Goal: Task Accomplishment & Management: Use online tool/utility

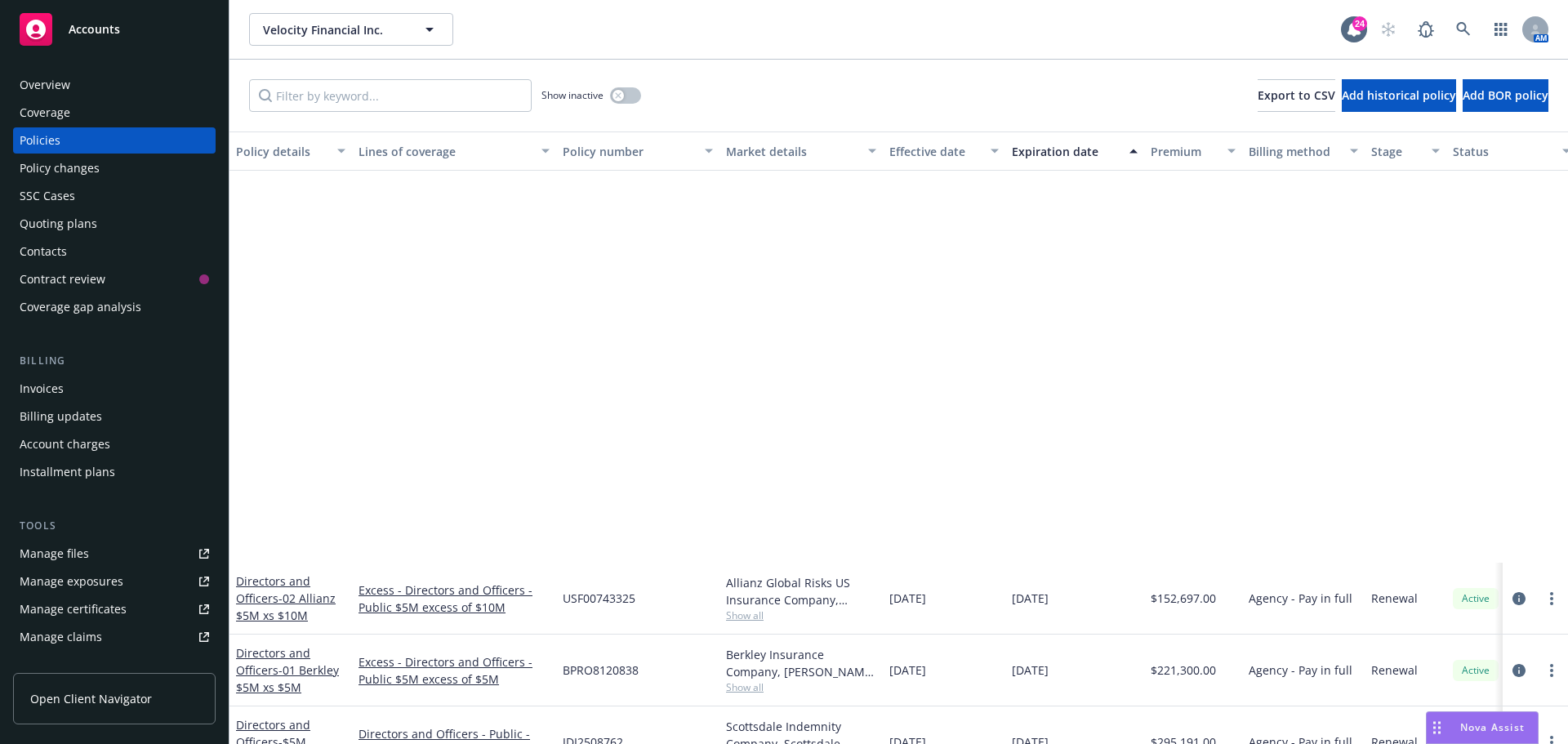
scroll to position [459, 0]
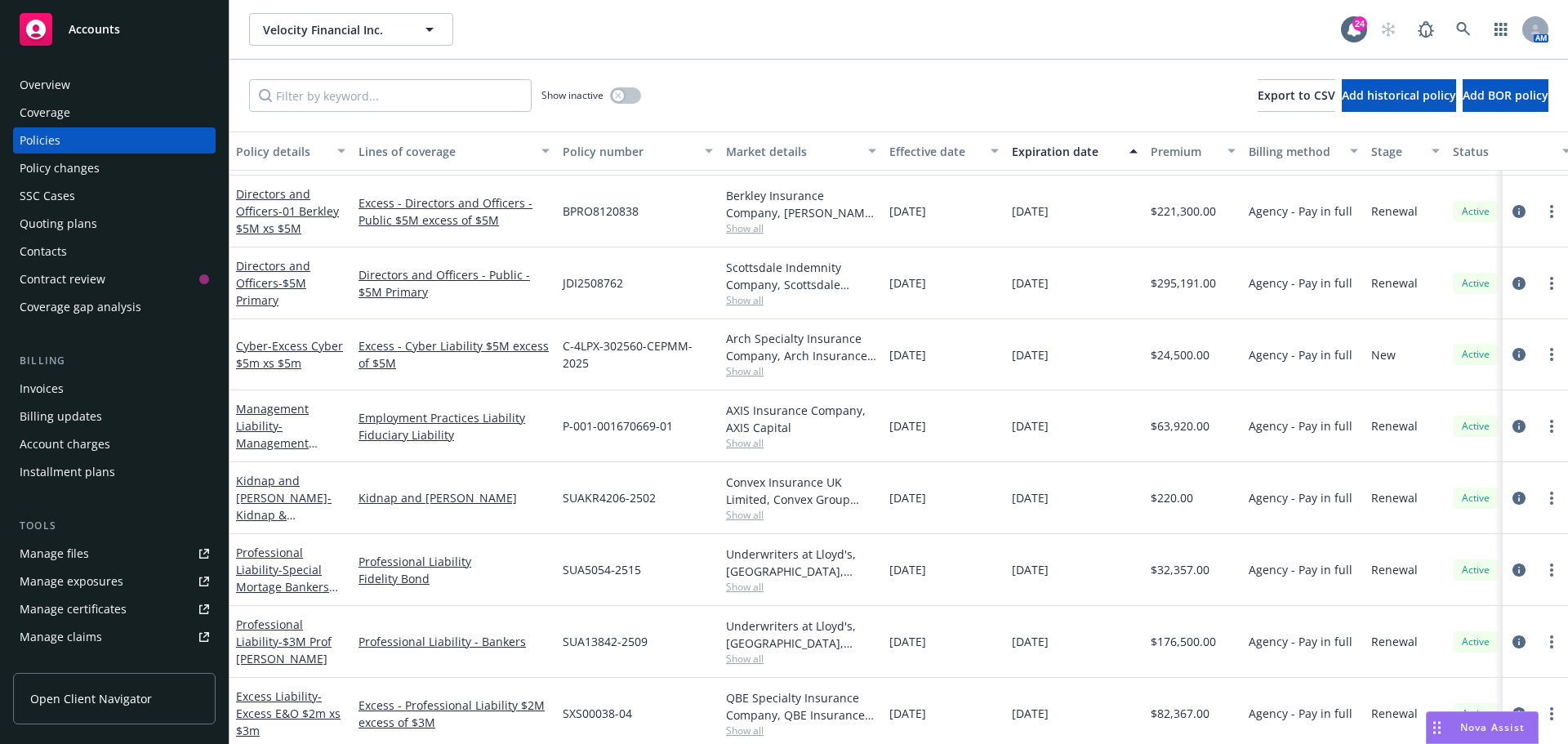
click at [893, 21] on div "Velocity Financial Inc. Velocity Financial Inc." at bounding box center [796, 29] width 1092 height 33
click at [880, 28] on div "Velocity Financial Inc. Velocity Financial Inc." at bounding box center [796, 29] width 1092 height 33
click at [616, 45] on div "Velocity Financial Inc. Velocity Financial Inc." at bounding box center [796, 29] width 1092 height 33
drag, startPoint x: 790, startPoint y: 100, endPoint x: 1567, endPoint y: 39, distance: 779.4
click at [791, 100] on div "Show inactive Export to CSV Add historical policy Add BOR policy" at bounding box center [899, 95] width 1339 height 72
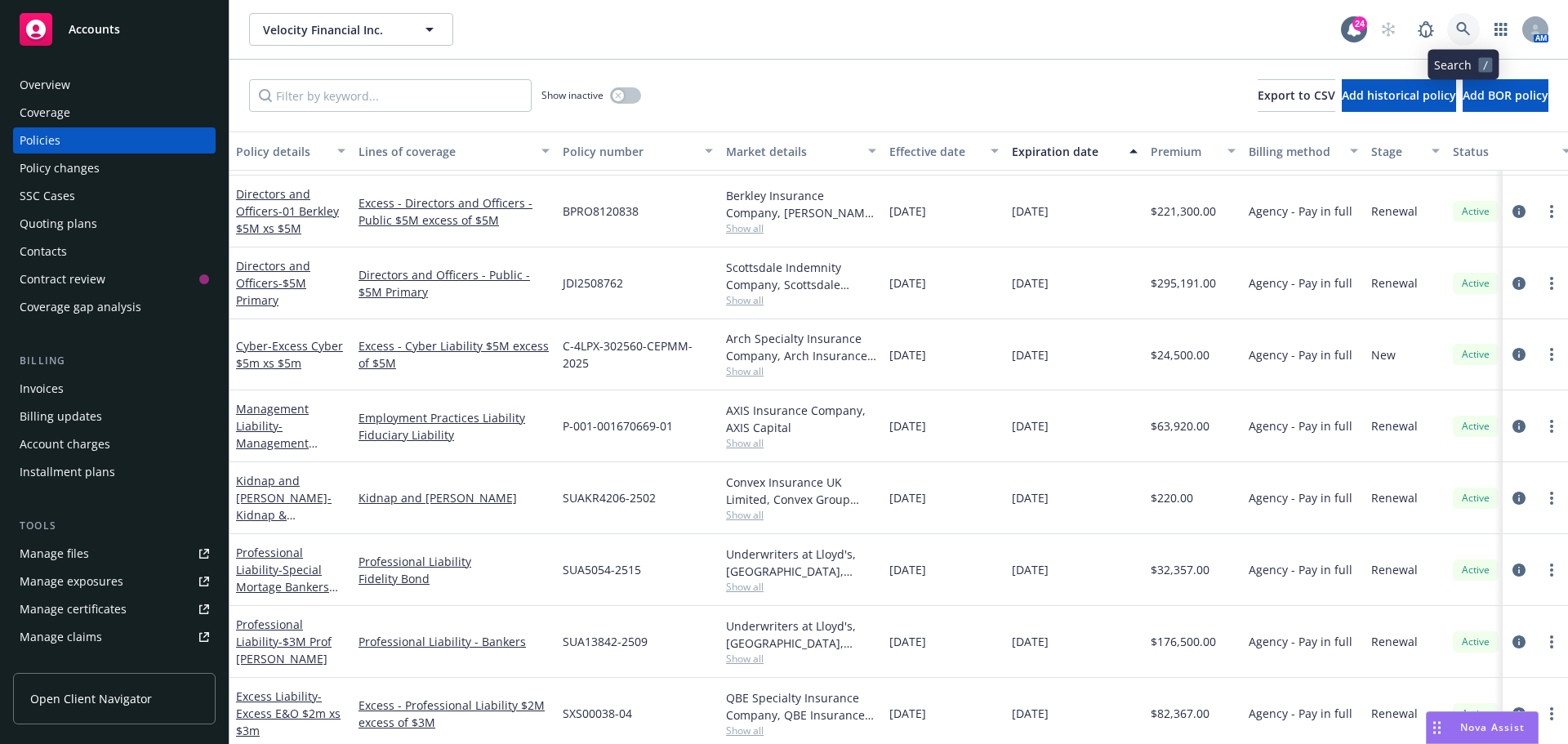
click at [1463, 31] on icon at bounding box center [1463, 29] width 14 height 14
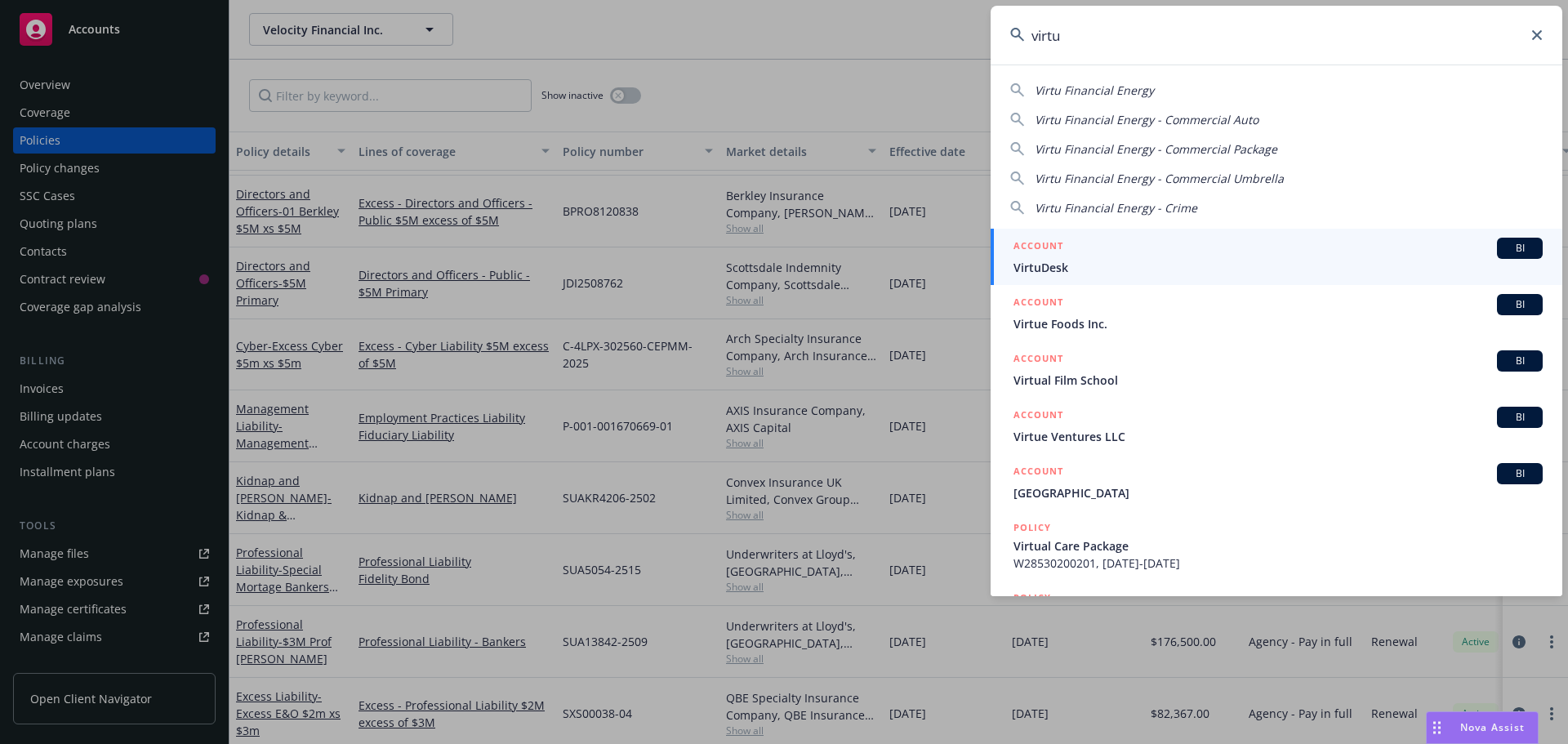
click at [1067, 101] on div "Virtu Financial Energy Virtu Financial Energy - Commercial Auto Virtu Financial…" at bounding box center [1276, 145] width 572 height 141
click at [1083, 89] on span "Virtu Financial Energy" at bounding box center [1094, 90] width 120 height 15
type input "Virtu Financial Energy"
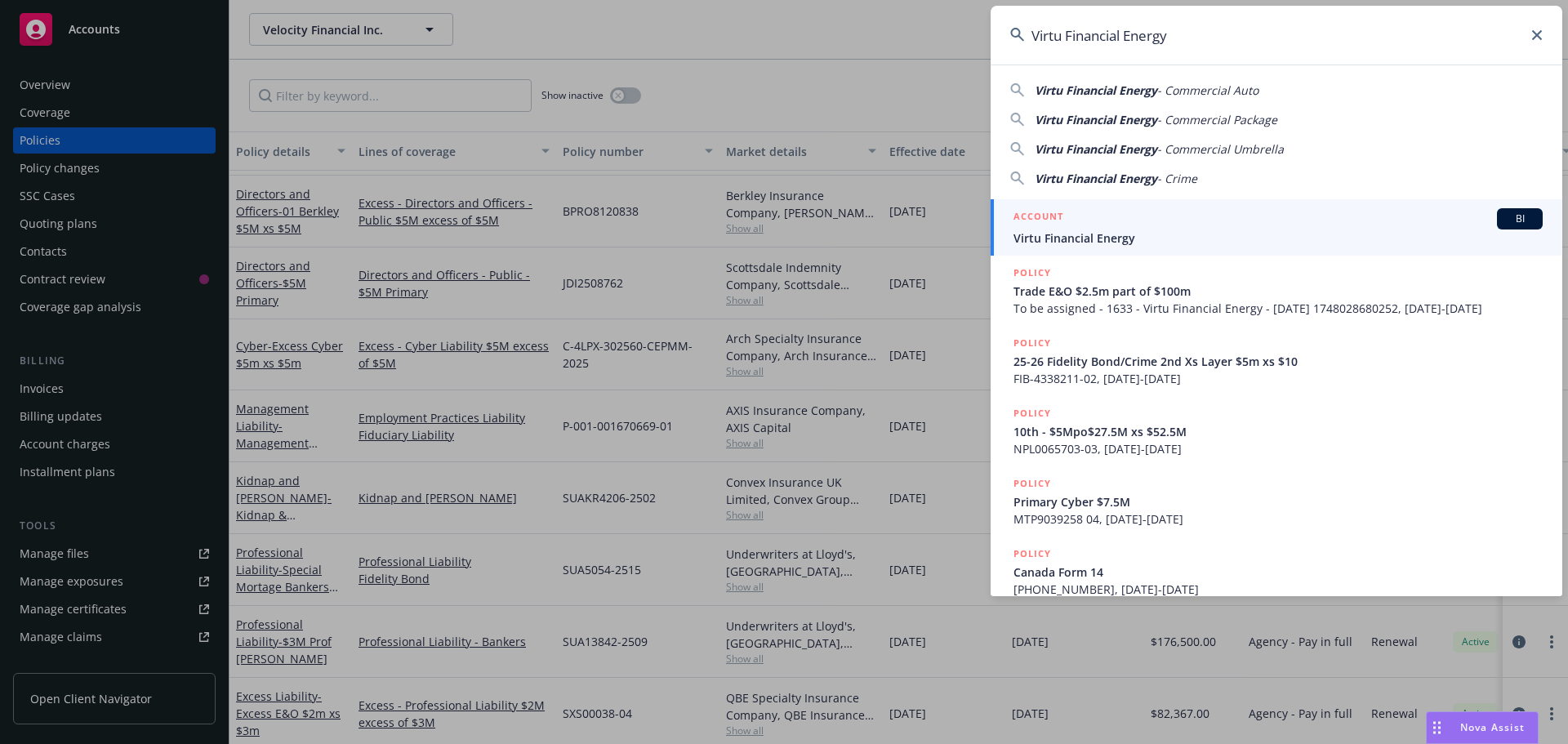
click at [1515, 219] on span "BI" at bounding box center [1520, 218] width 33 height 15
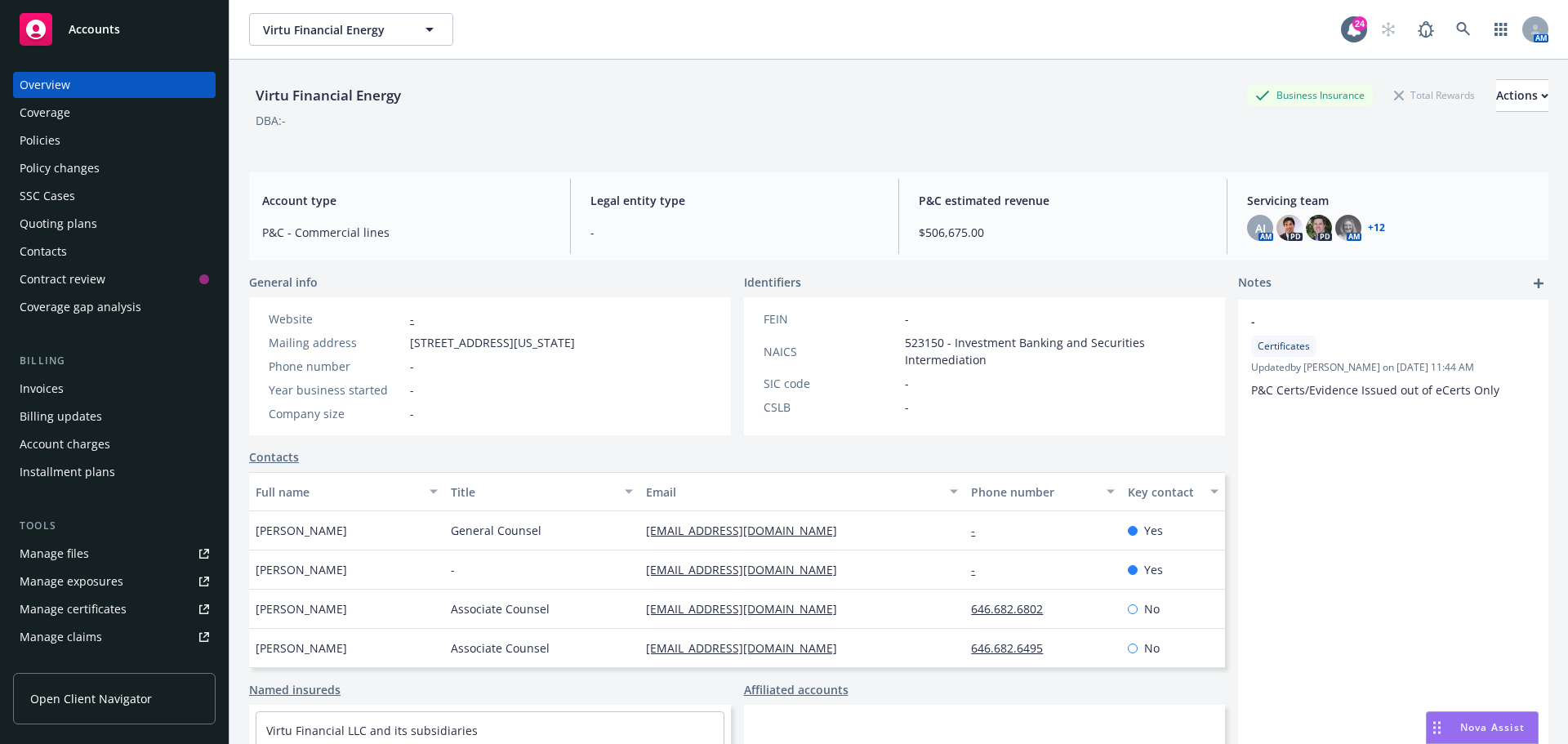
click at [982, 146] on div "Virtu Financial Energy Business Insurance Total Rewards Actions DBA: -" at bounding box center [899, 109] width 1300 height 100
click at [85, 143] on div "Policies" at bounding box center [114, 140] width 189 height 26
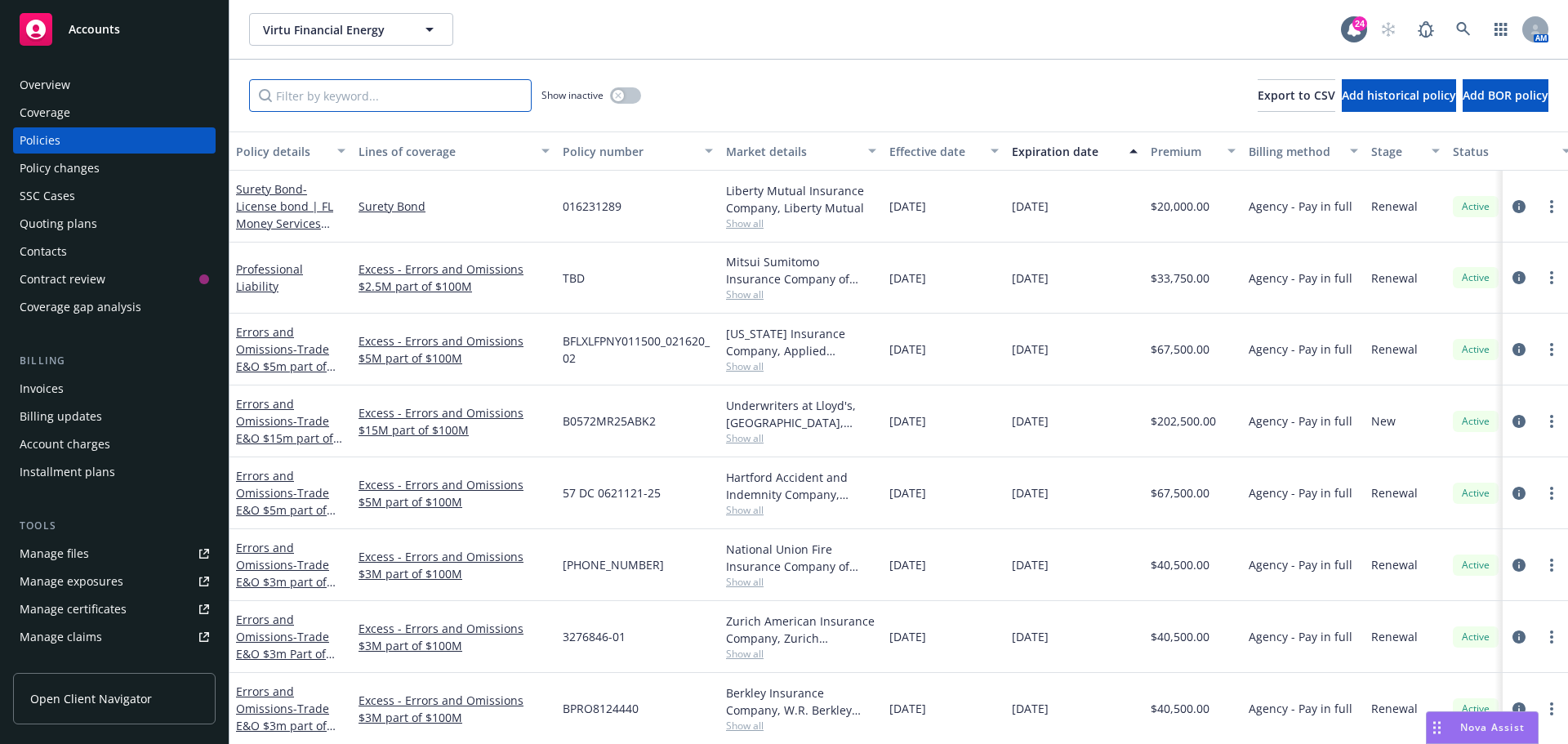
click at [344, 104] on input "Filter by keyword..." at bounding box center [390, 95] width 283 height 33
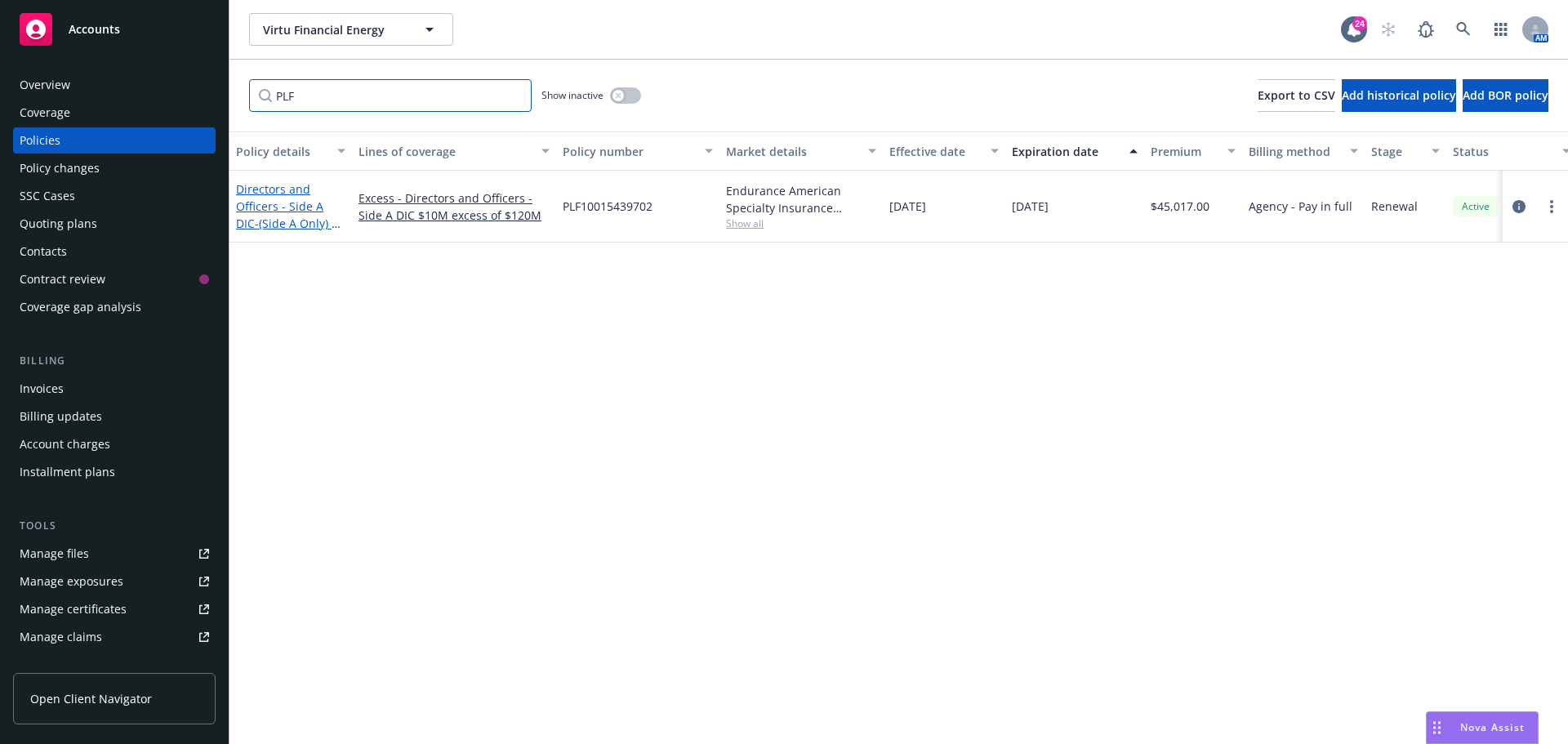
type input "PLF"
click at [304, 210] on link "Directors and Officers - Side A DIC - (Side A Only) | 11 | $10M xs $120M xs Sid…" at bounding box center [286, 224] width 102 height 84
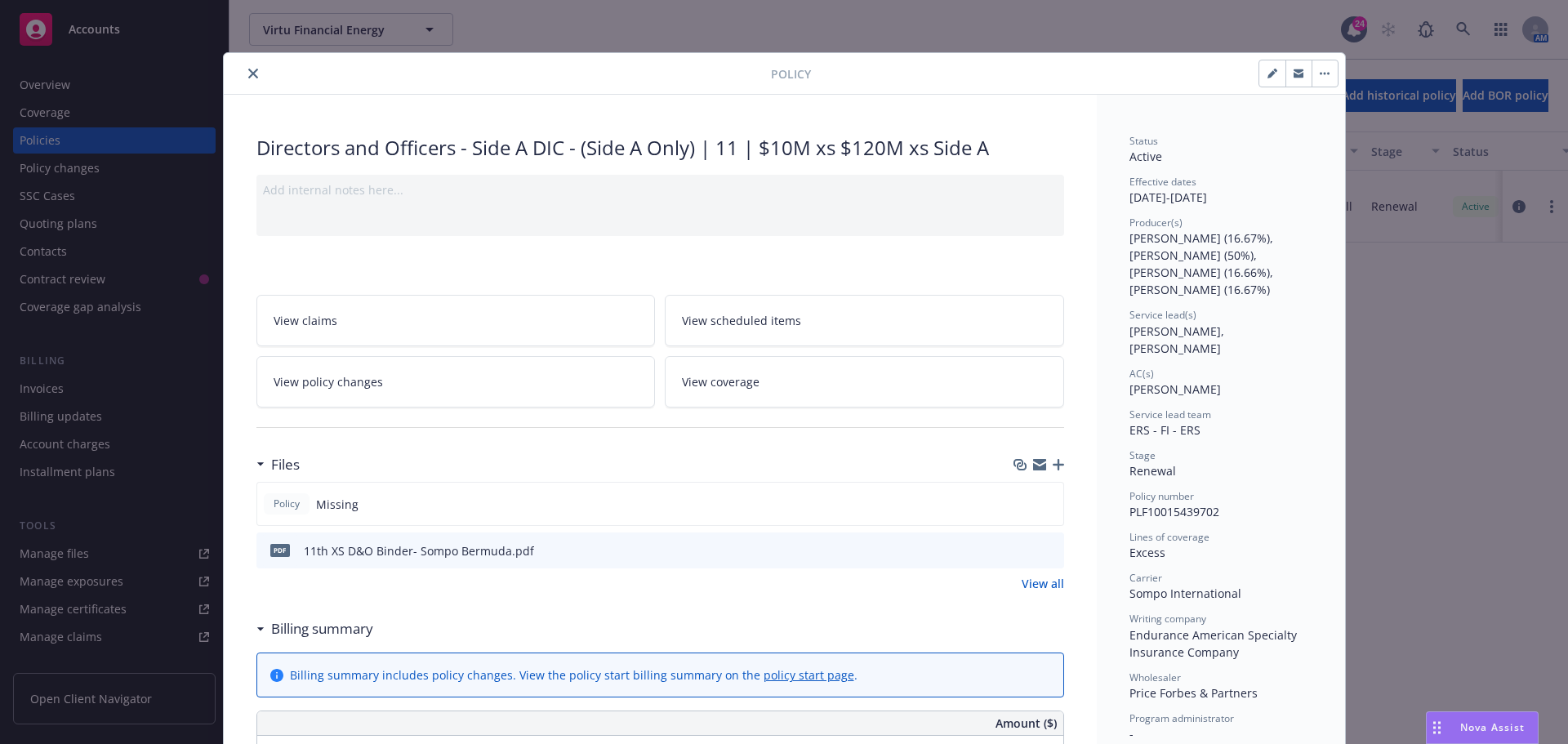
click at [249, 73] on icon "close" at bounding box center [253, 73] width 9 height 9
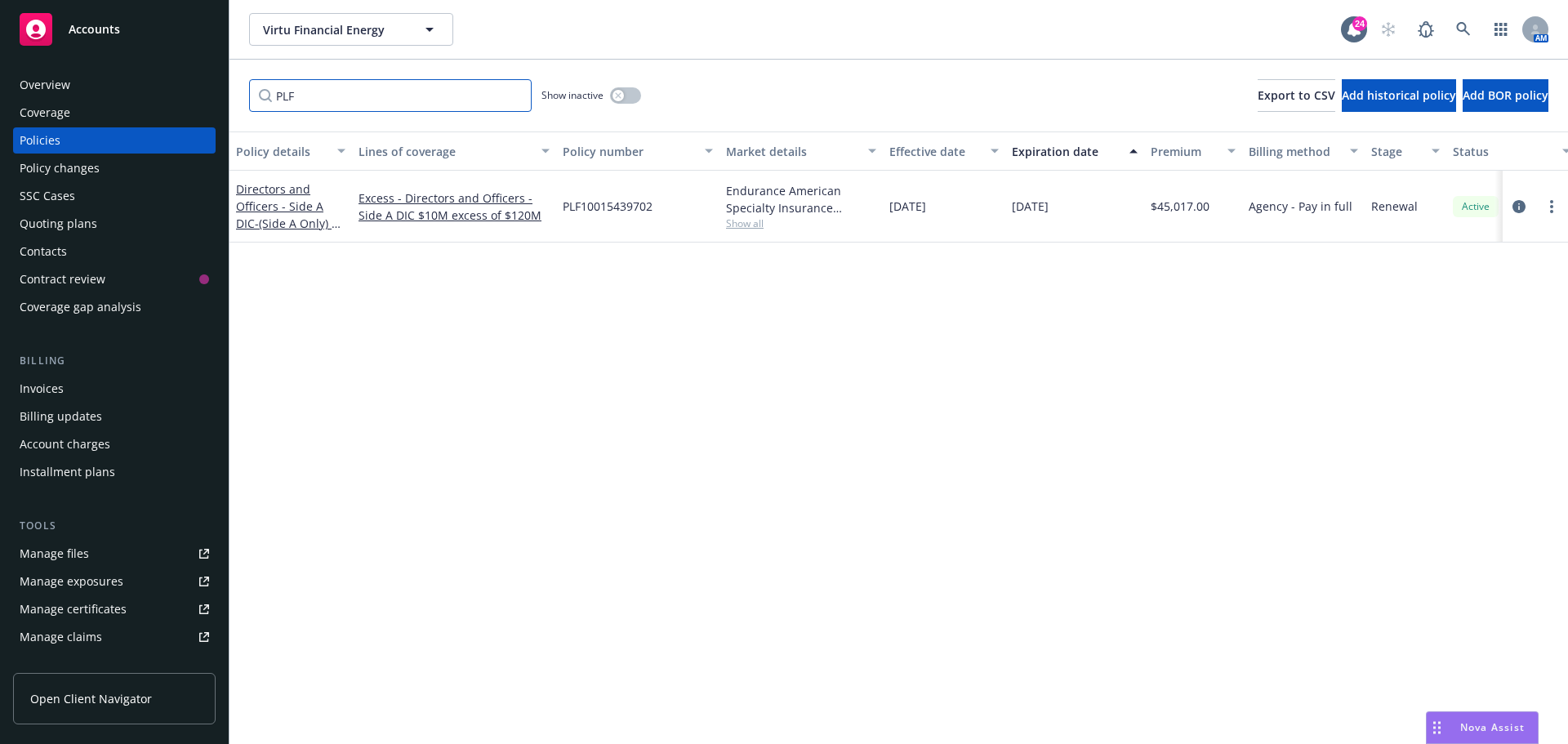
click at [513, 98] on input "PLF" at bounding box center [390, 95] width 283 height 33
click at [446, 95] on input "Filter by keyword..." at bounding box center [390, 95] width 283 height 33
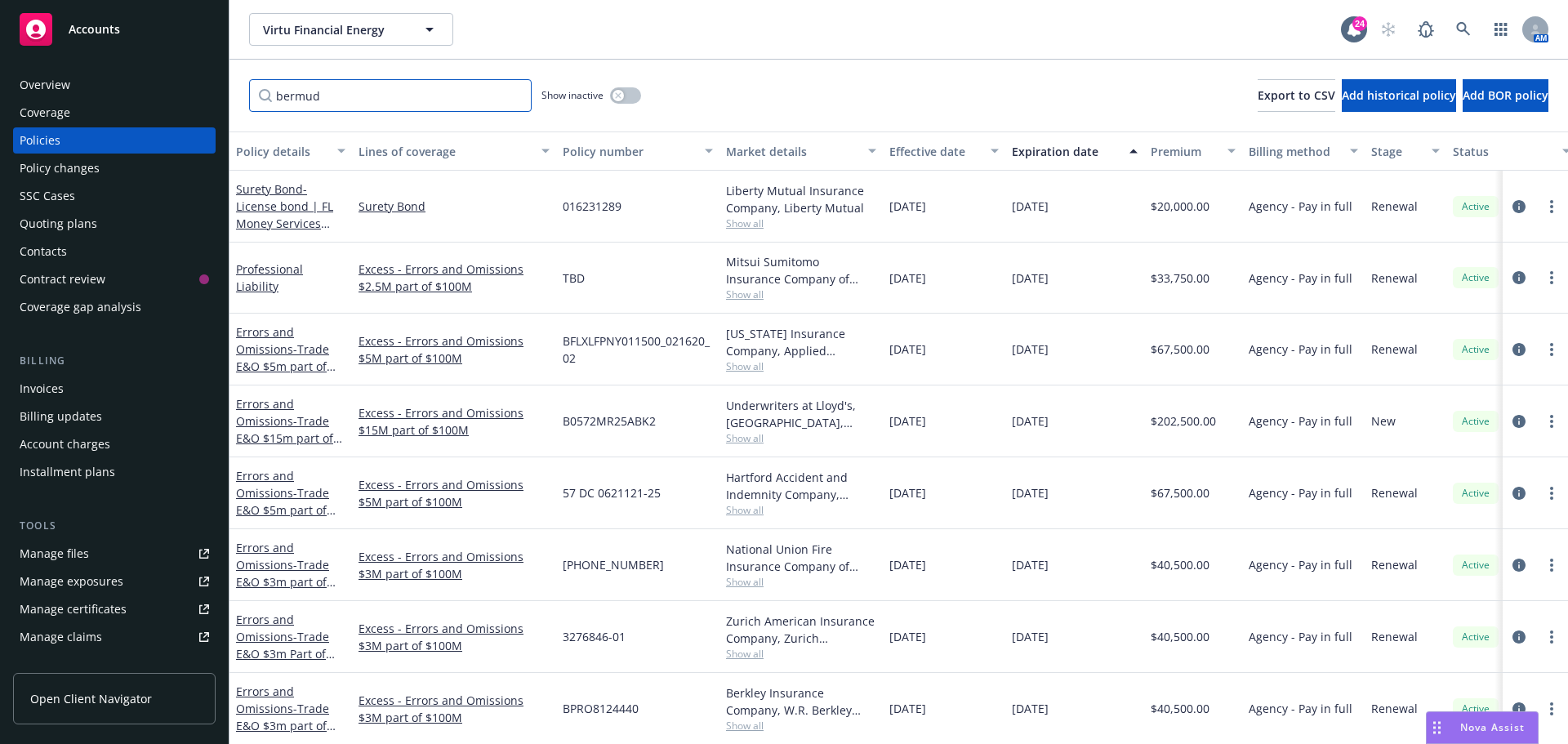
type input "[GEOGRAPHIC_DATA]"
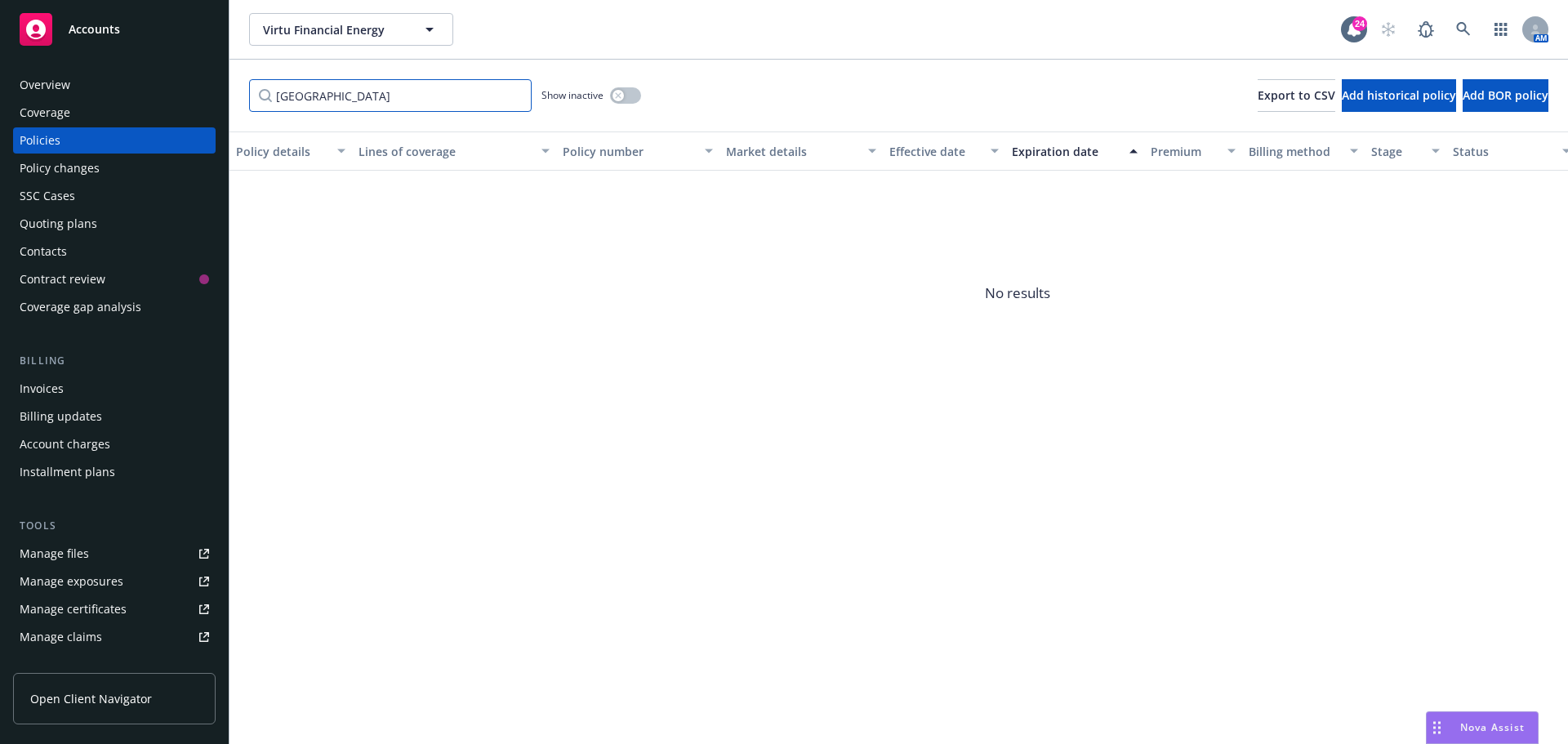
click at [512, 95] on input "[GEOGRAPHIC_DATA]" at bounding box center [390, 95] width 283 height 33
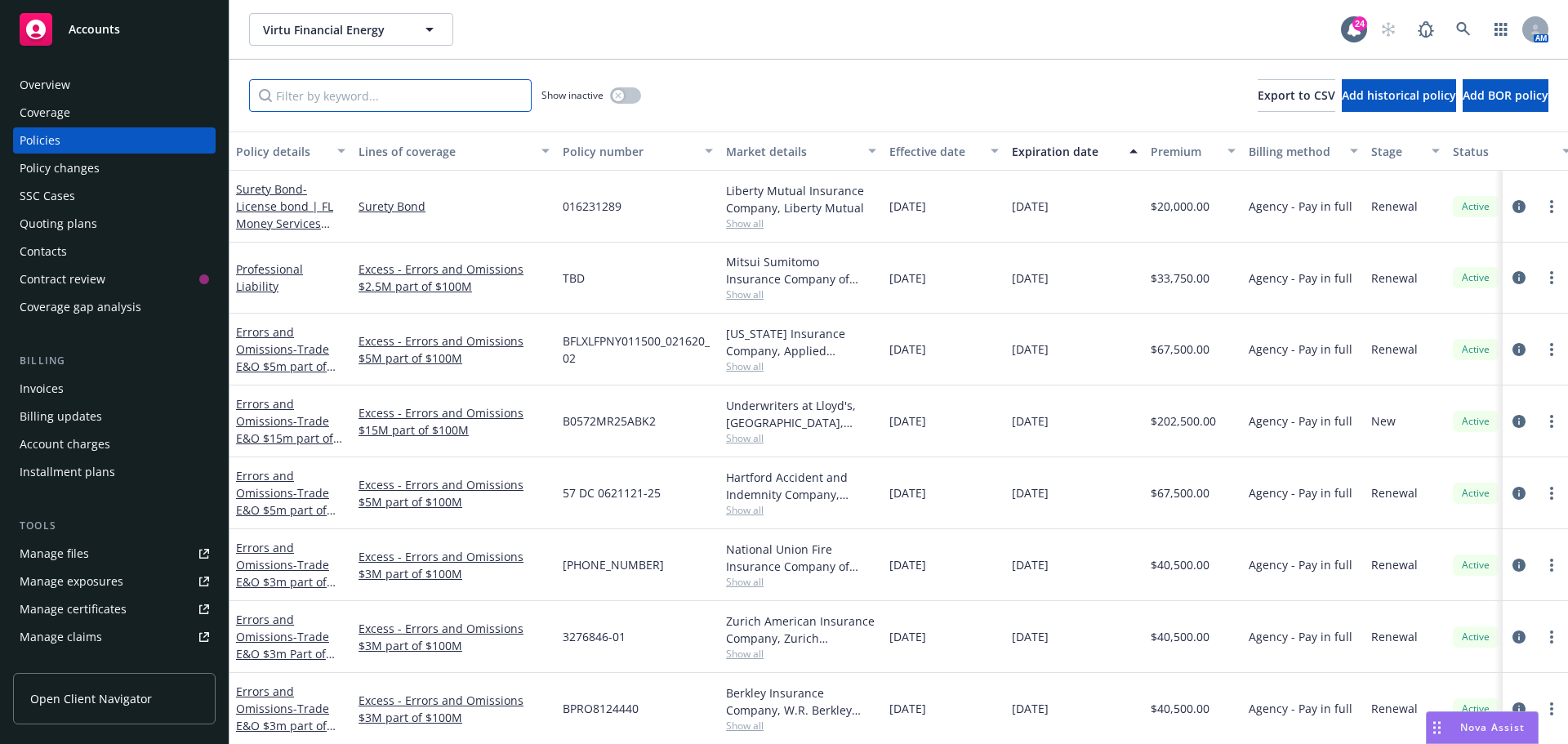
click at [469, 99] on input "Filter by keyword..." at bounding box center [390, 95] width 283 height 33
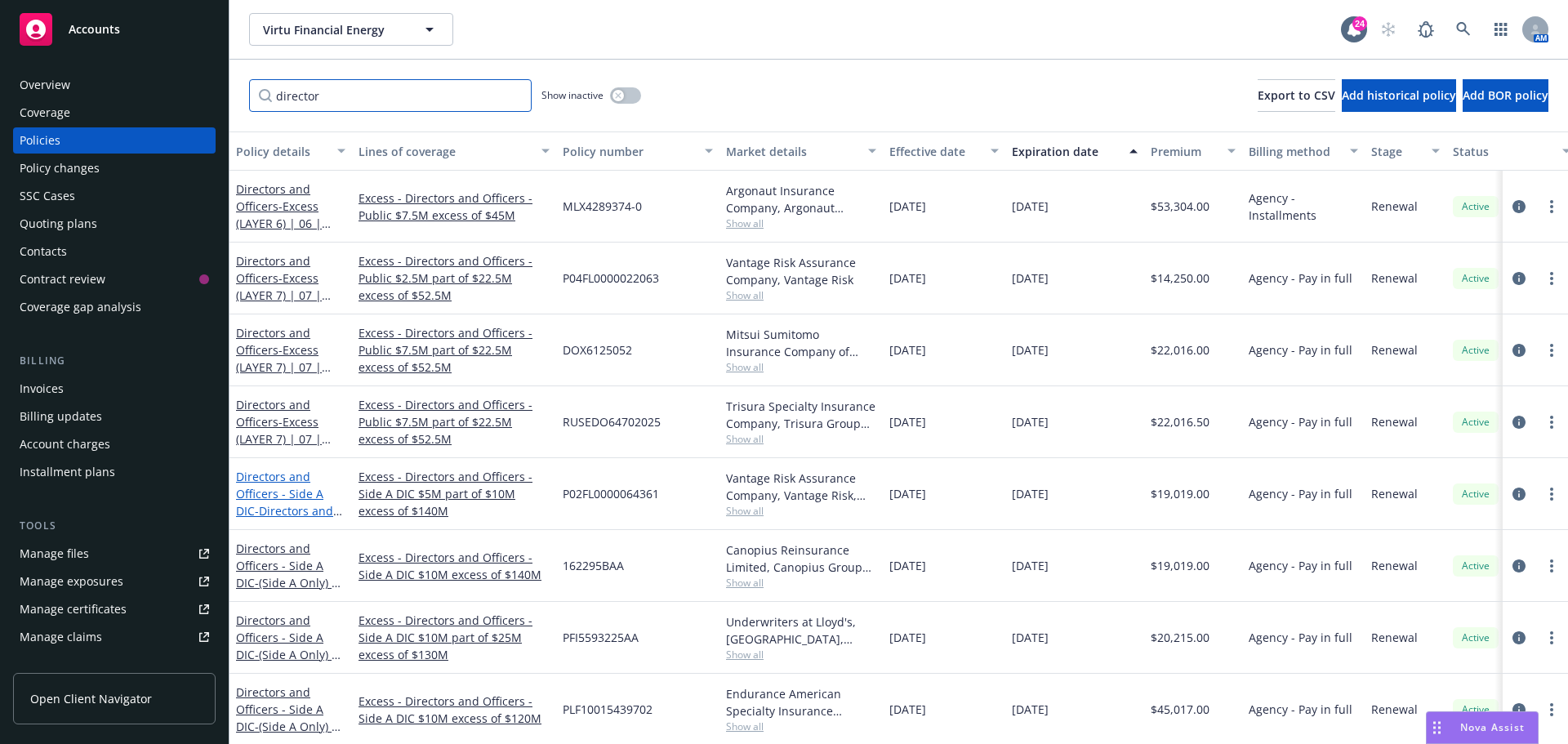
type input "director"
click at [261, 500] on link "Directors and Officers - Side A DIC - Directors and Officers - (Side A Only) | …" at bounding box center [287, 520] width 104 height 101
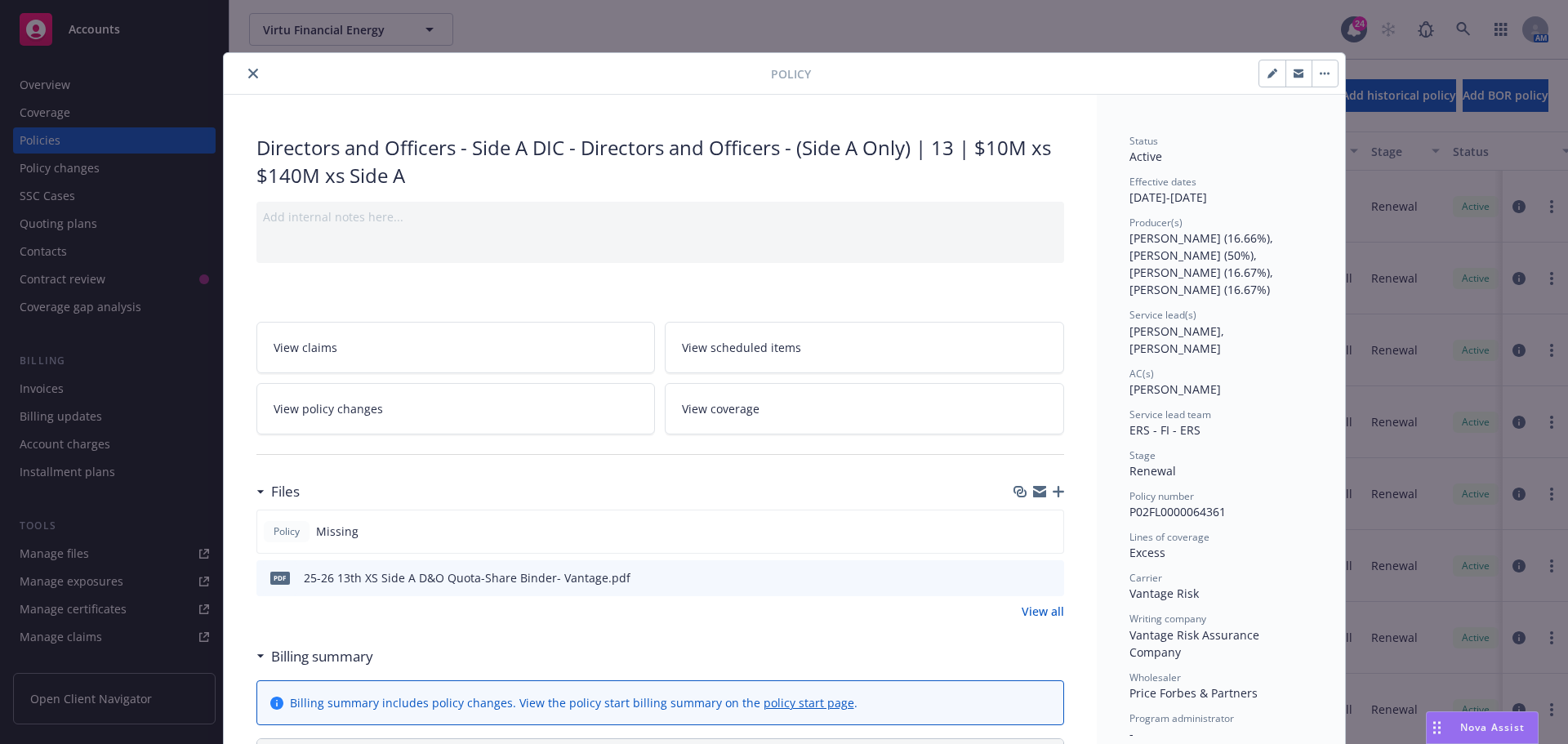
drag, startPoint x: 249, startPoint y: 77, endPoint x: 308, endPoint y: 138, distance: 84.9
click at [249, 77] on icon "close" at bounding box center [253, 73] width 9 height 9
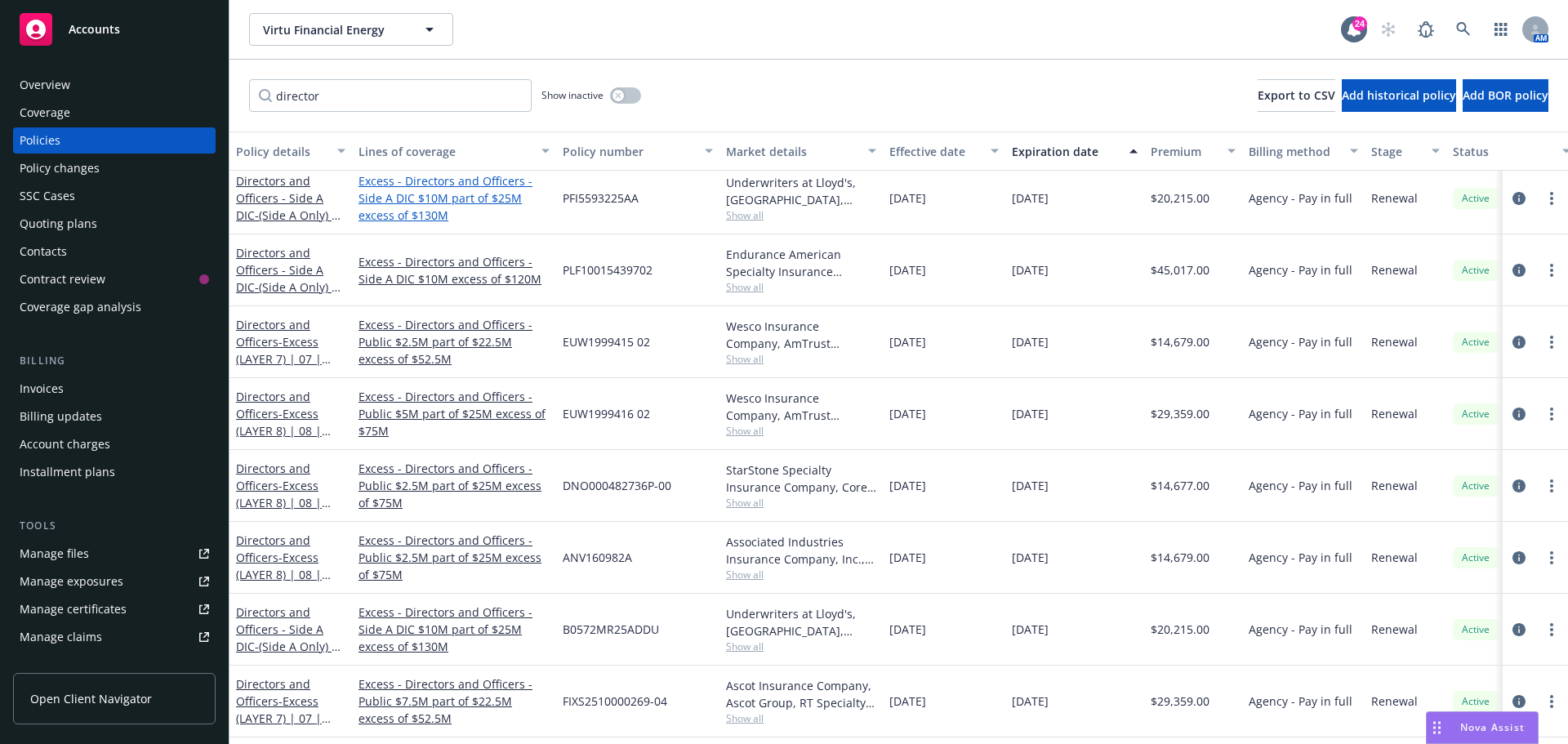
scroll to position [409, 0]
click at [322, 637] on span "- (Side A Only) | 12 | $10M xs $130M xs Side A" at bounding box center [288, 662] width 105 height 50
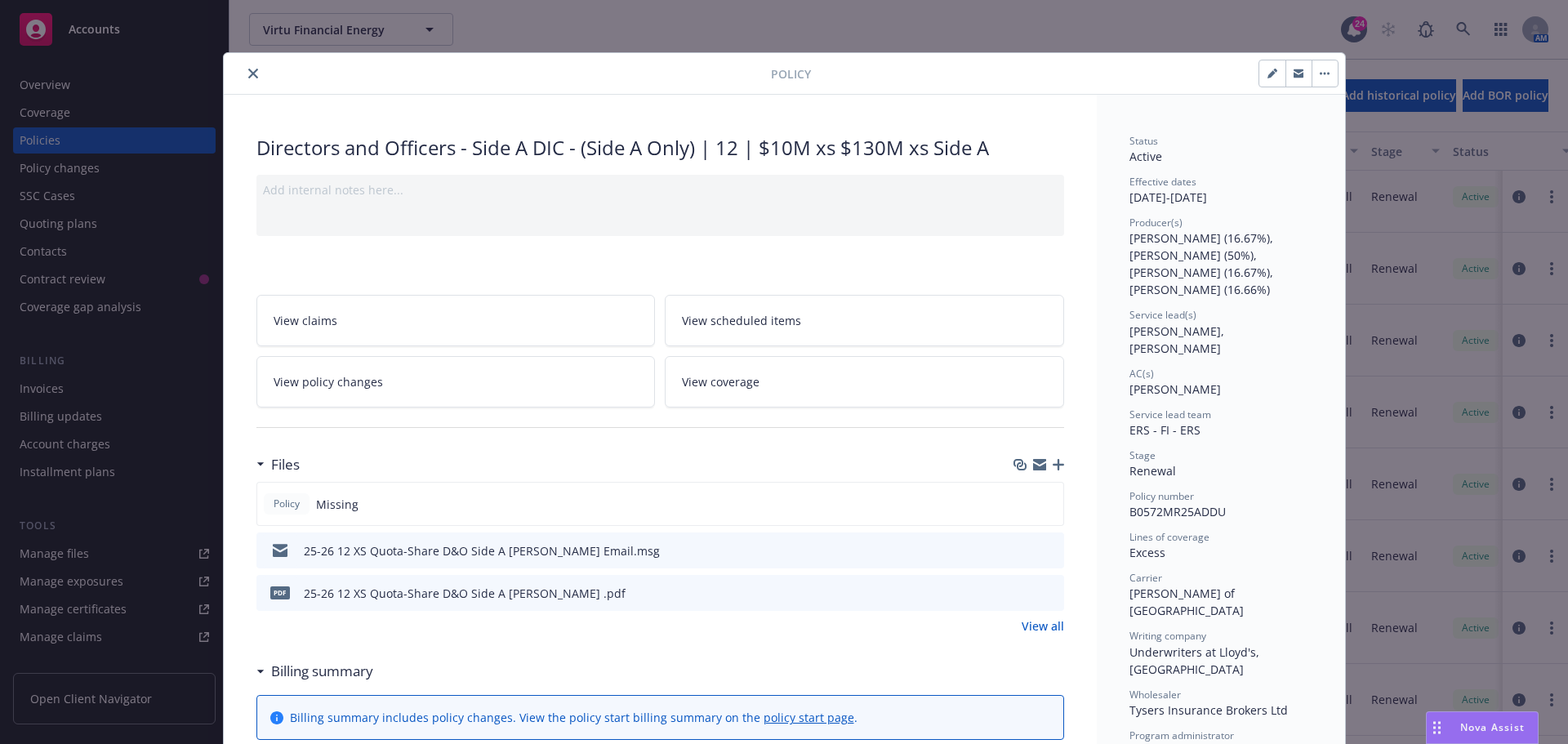
click at [249, 73] on icon "close" at bounding box center [253, 73] width 9 height 9
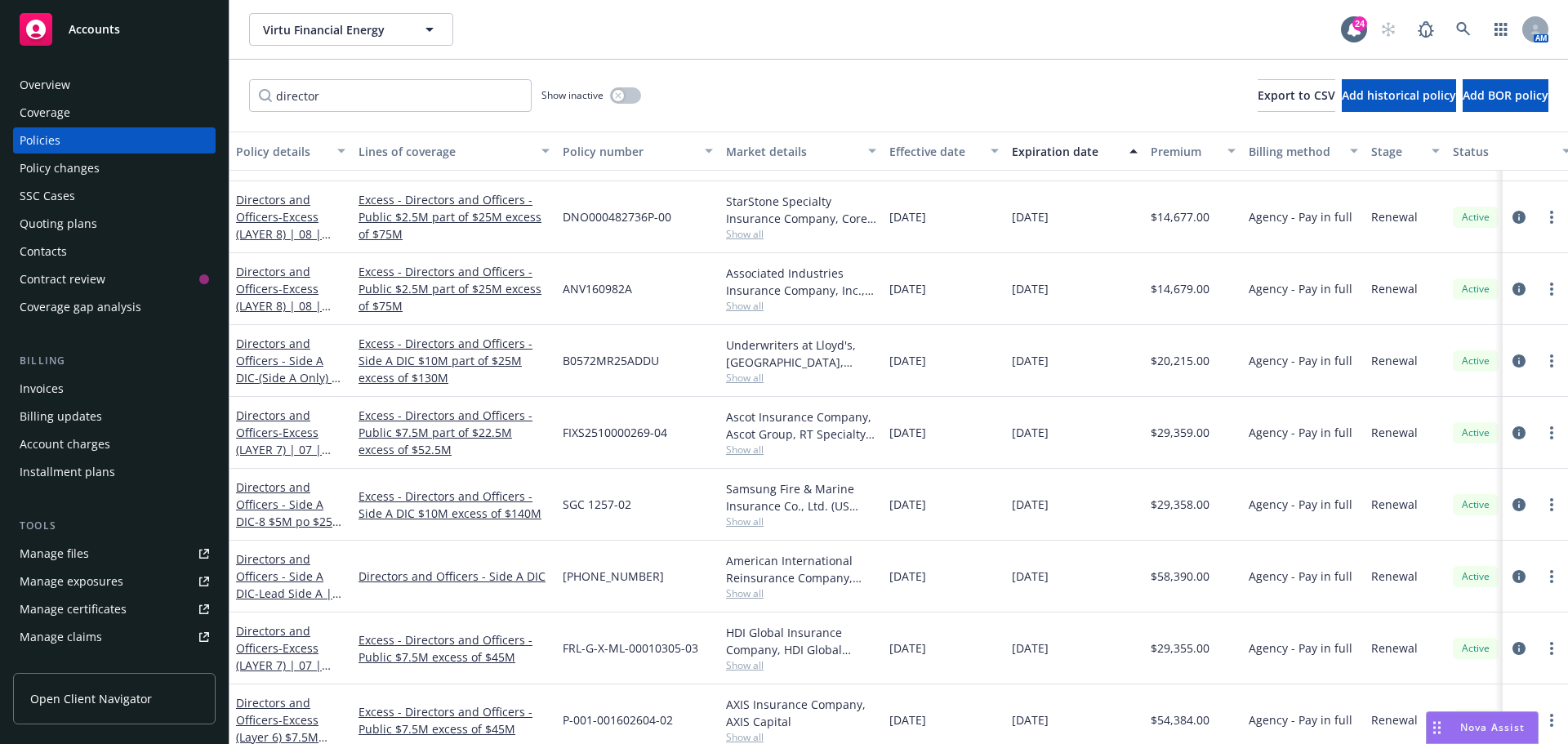
scroll to position [654, 0]
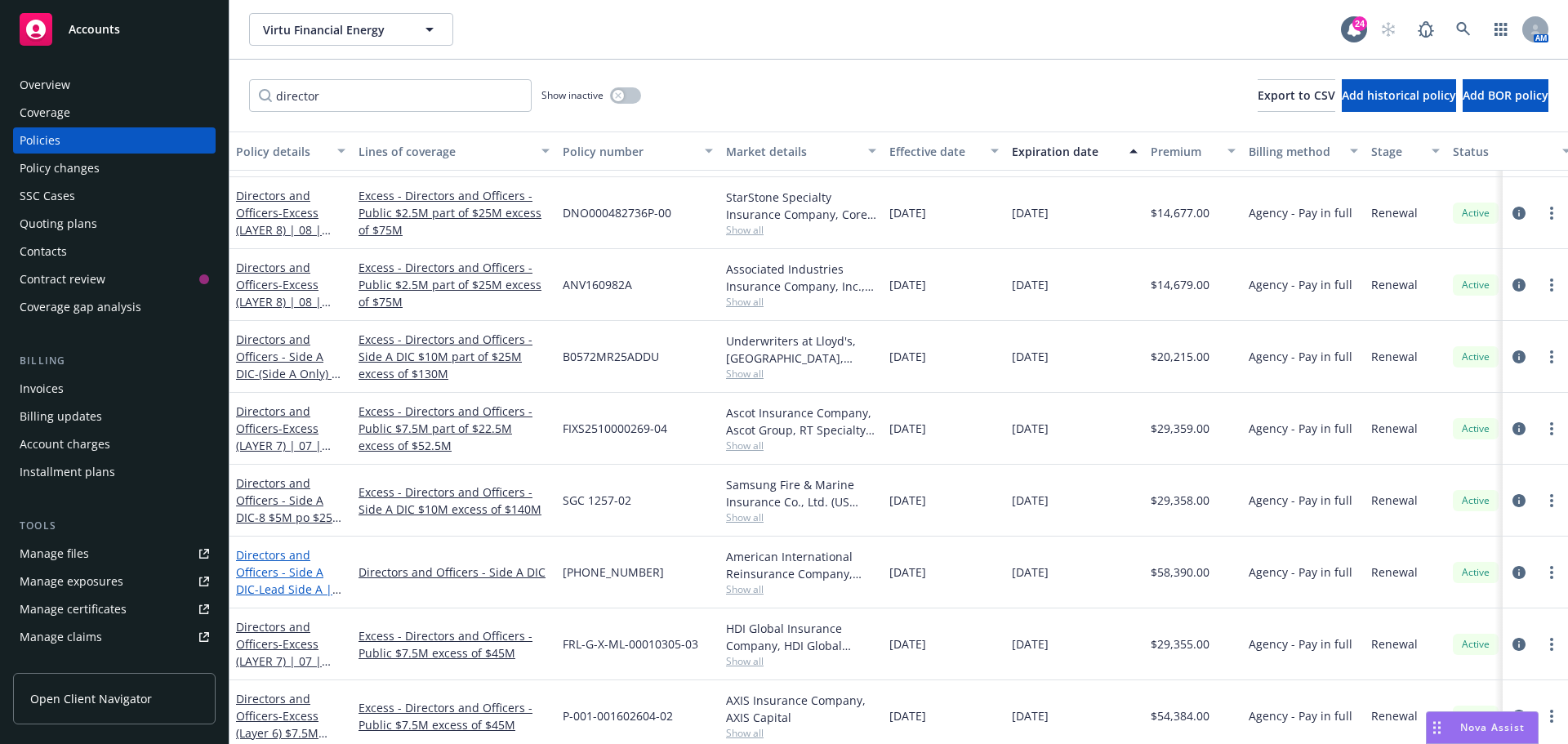
click at [297, 567] on link "Directors and Officers - Side A DIC - Lead Side A | 09 | $10M xs $100M Side A" at bounding box center [284, 589] width 96 height 84
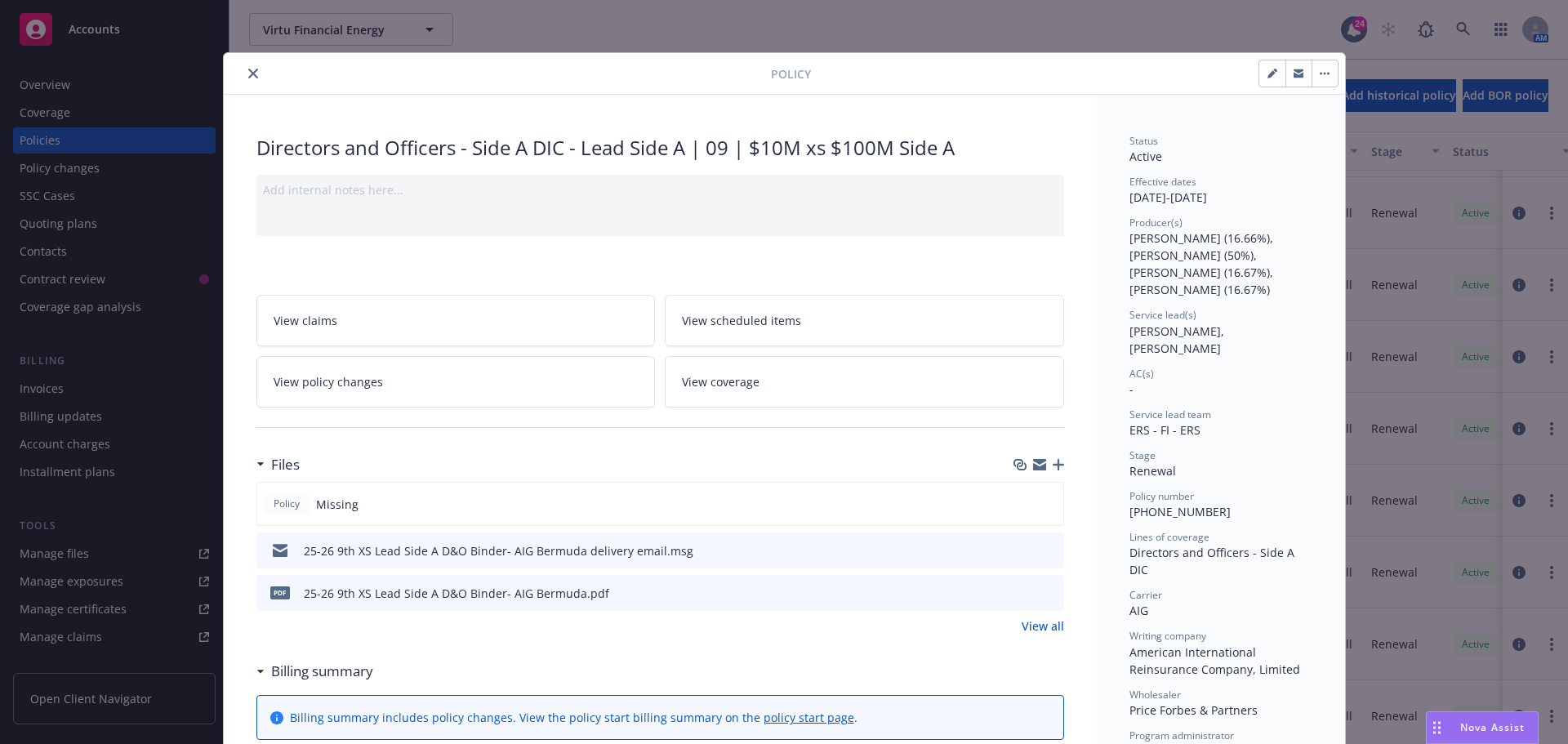
click at [243, 68] on button "close" at bounding box center [253, 73] width 20 height 20
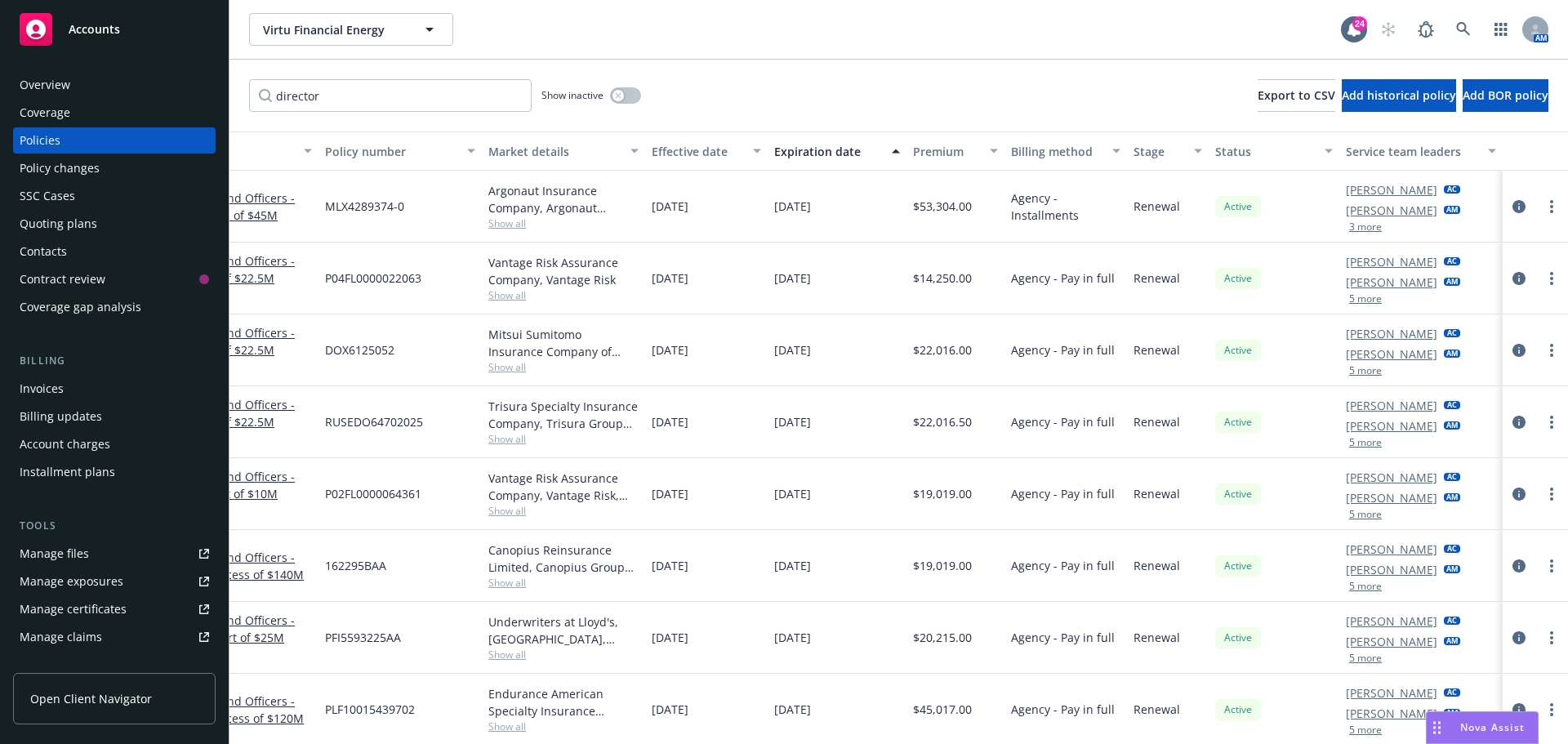
scroll to position [0, 250]
click at [508, 443] on span "Show all" at bounding box center [563, 439] width 151 height 14
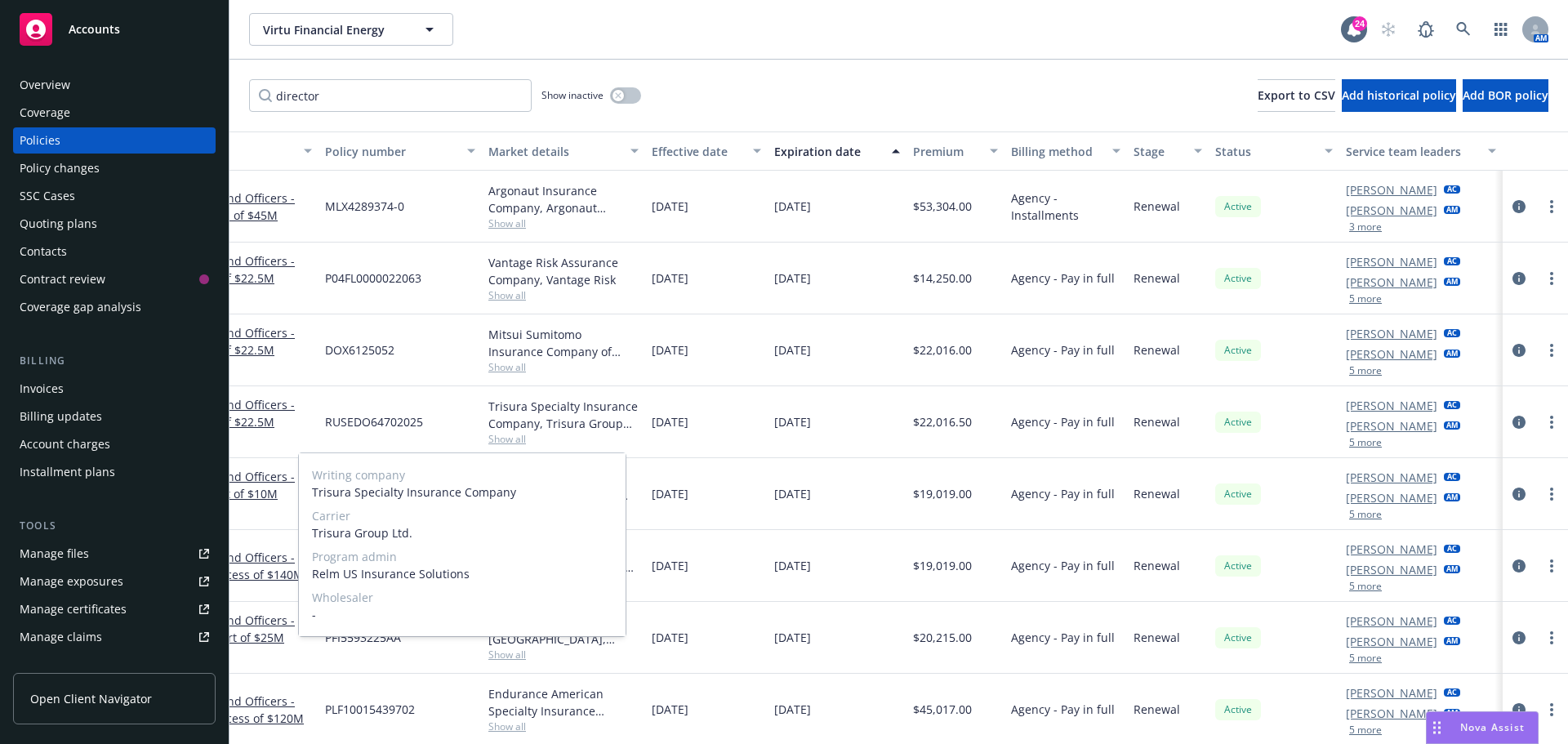
click at [508, 443] on span "Show all" at bounding box center [563, 439] width 151 height 14
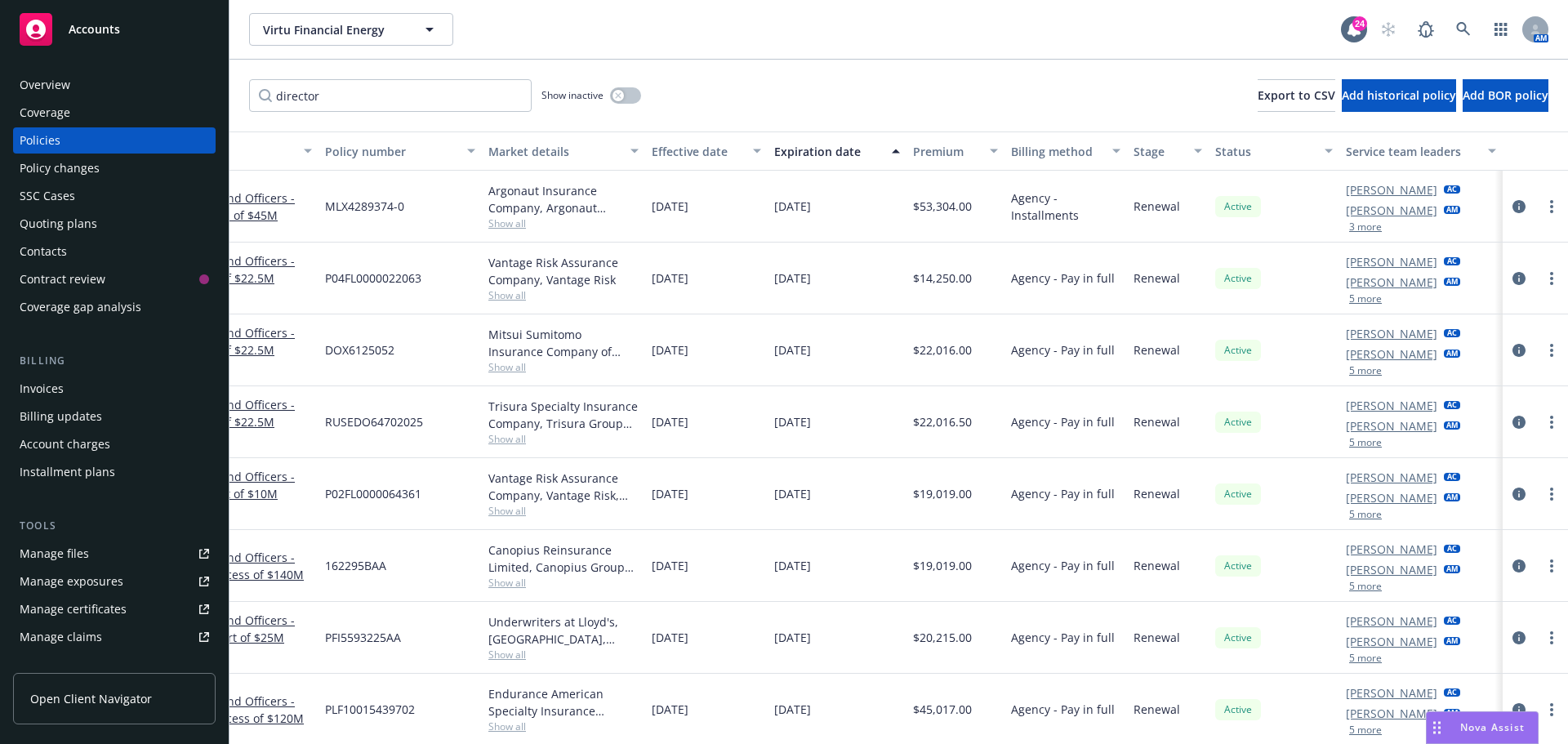
scroll to position [0, 0]
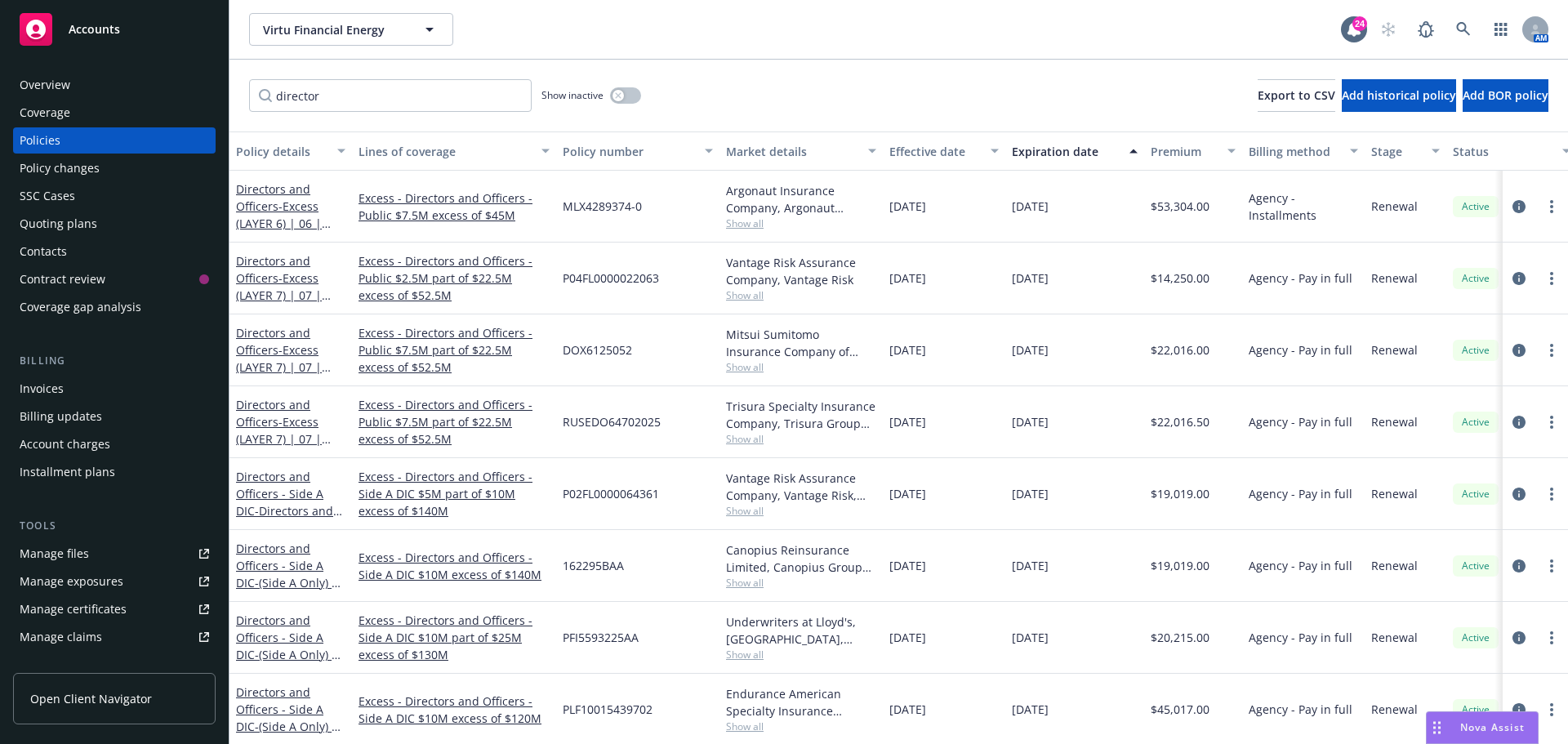
click at [743, 584] on span "Show all" at bounding box center [801, 583] width 151 height 14
click at [268, 571] on link "Directors and Officers - Side A DIC - (Side A Only) | 13 | $5M po $10M xs $140M…" at bounding box center [287, 583] width 104 height 84
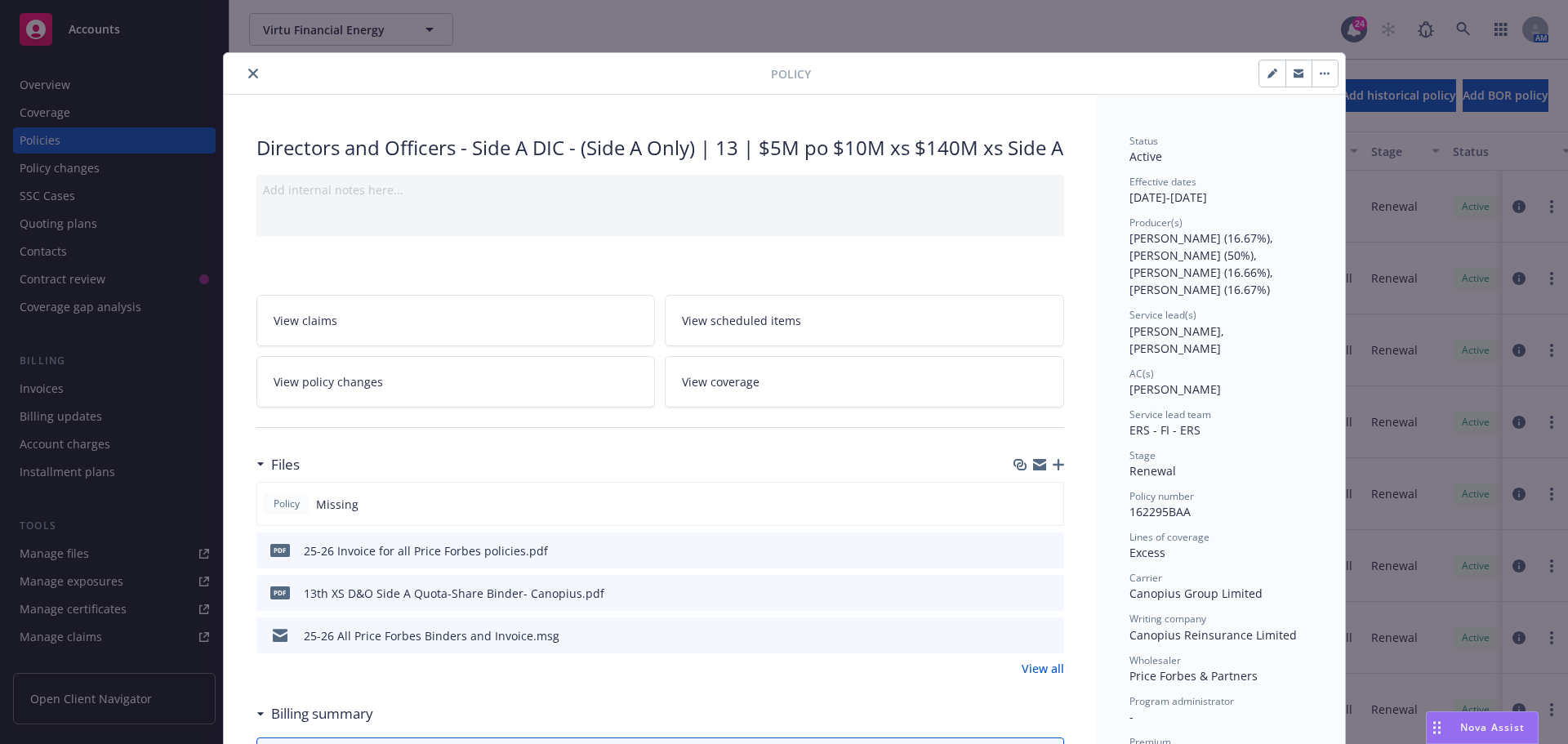
click at [1021, 556] on icon "download file" at bounding box center [1021, 550] width 13 height 13
click at [251, 77] on icon "close" at bounding box center [253, 73] width 9 height 9
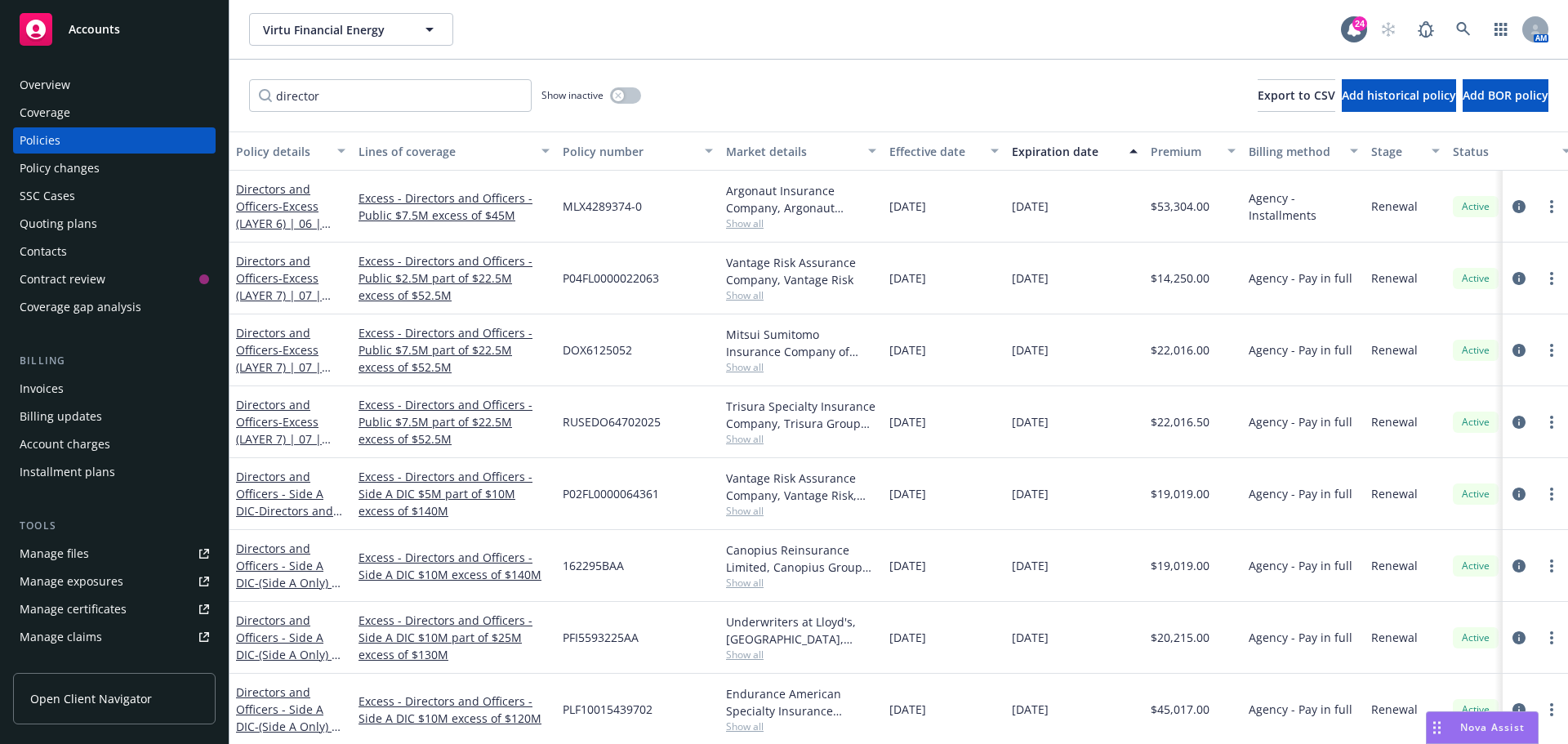
click at [742, 656] on span "Show all" at bounding box center [801, 655] width 151 height 14
click at [295, 642] on link "Directors and Officers - Side A DIC - (Side A Only) | 12 | $10M xs $130M xs Sid…" at bounding box center [286, 655] width 102 height 84
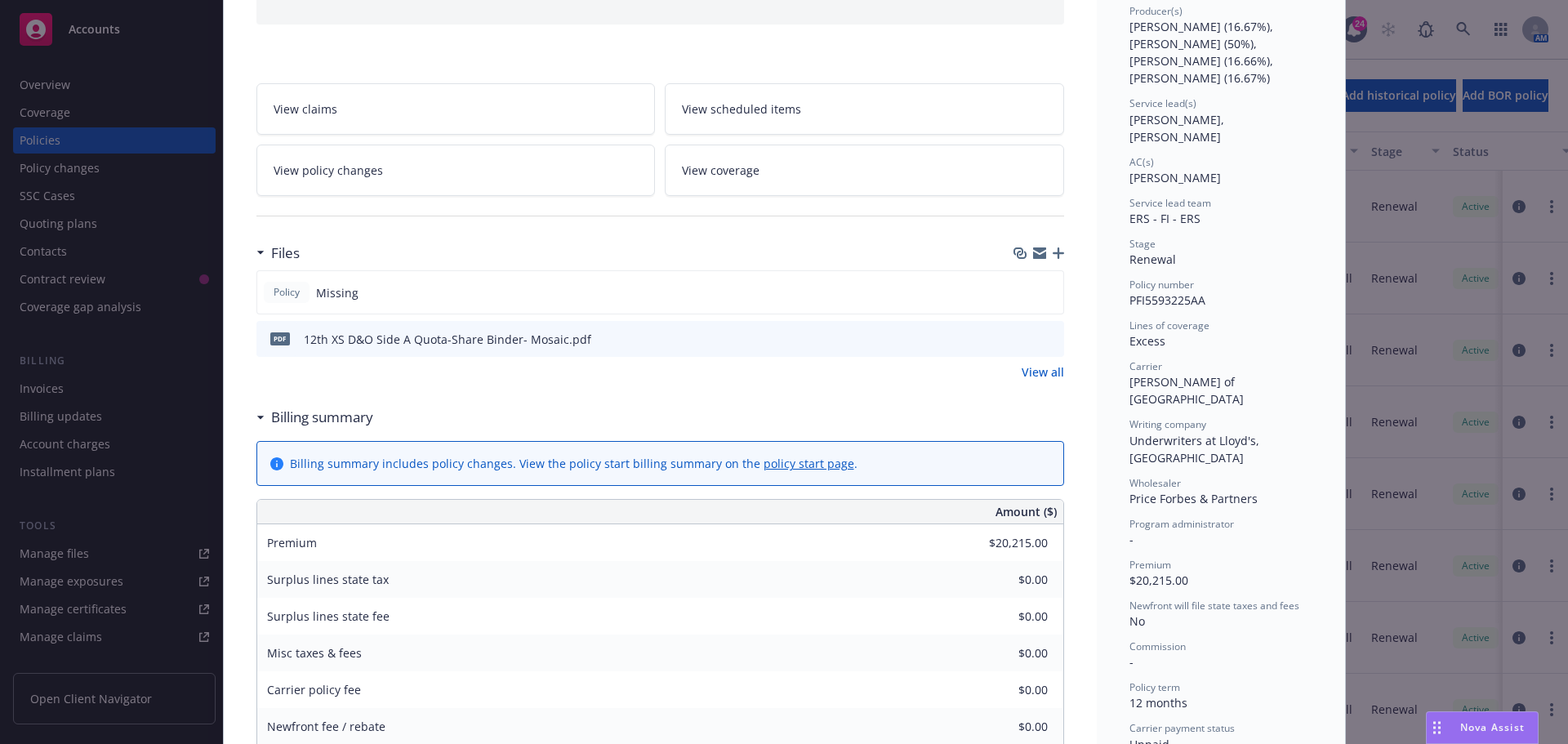
scroll to position [245, 0]
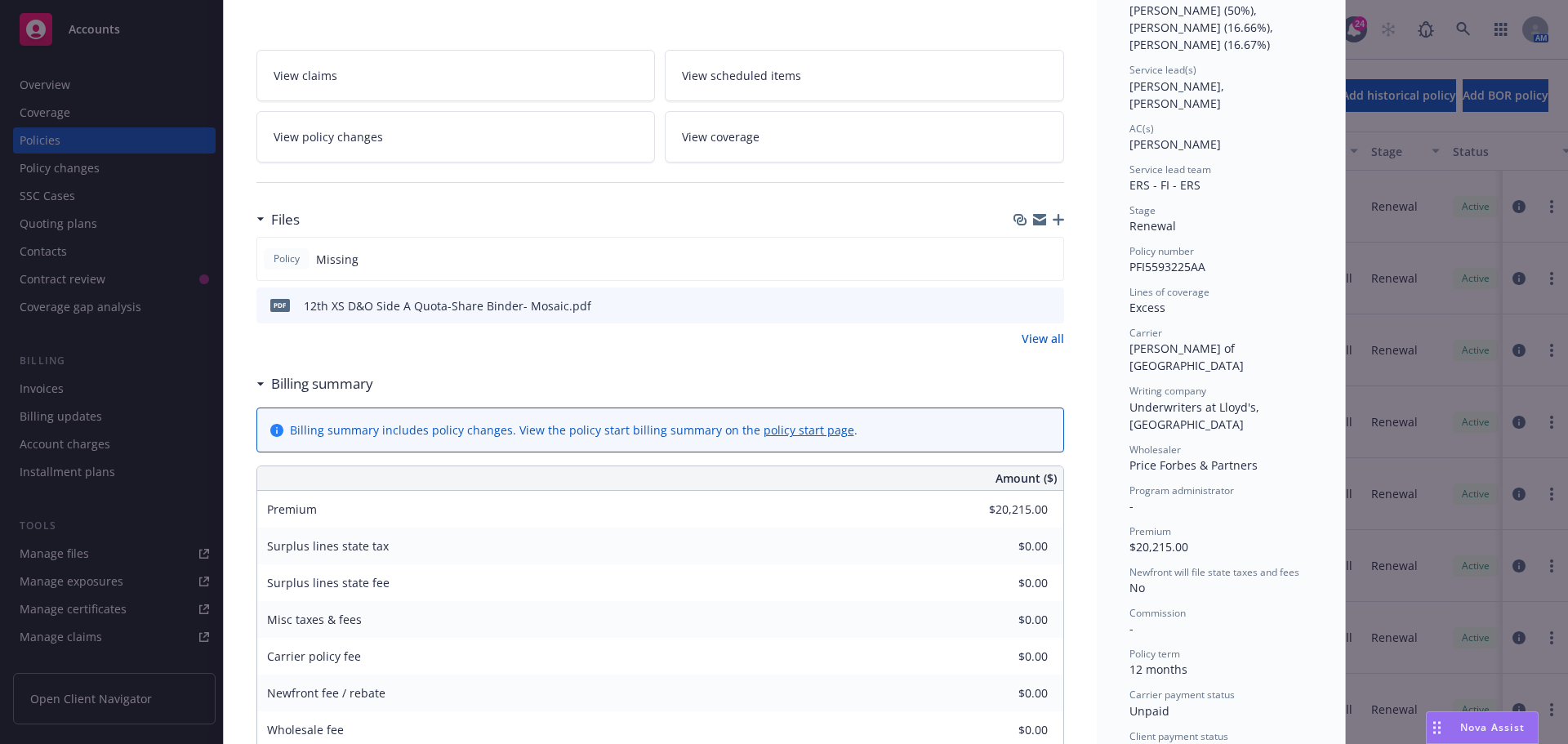
click at [1047, 302] on icon "preview file" at bounding box center [1048, 304] width 15 height 11
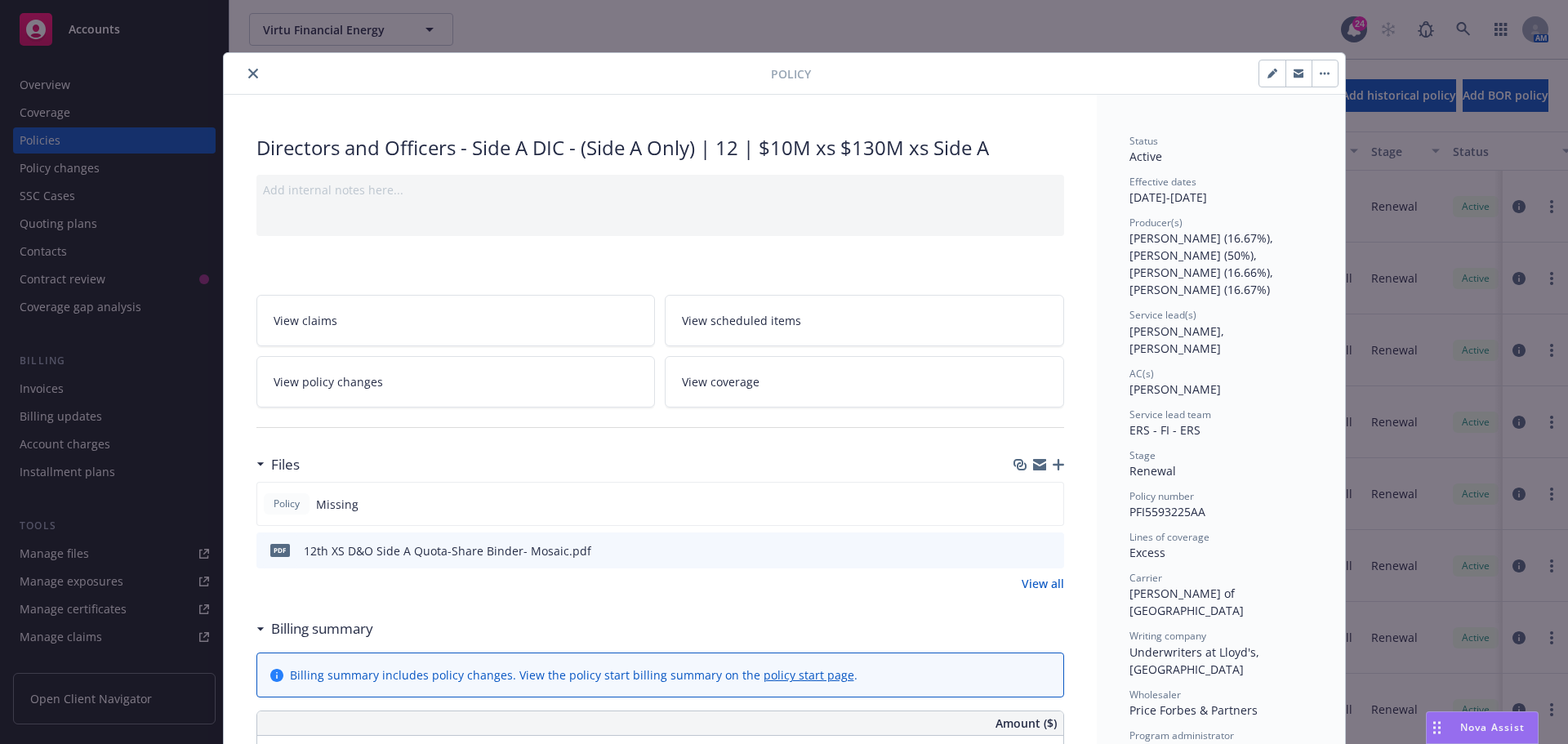
click at [243, 77] on button "close" at bounding box center [253, 73] width 20 height 20
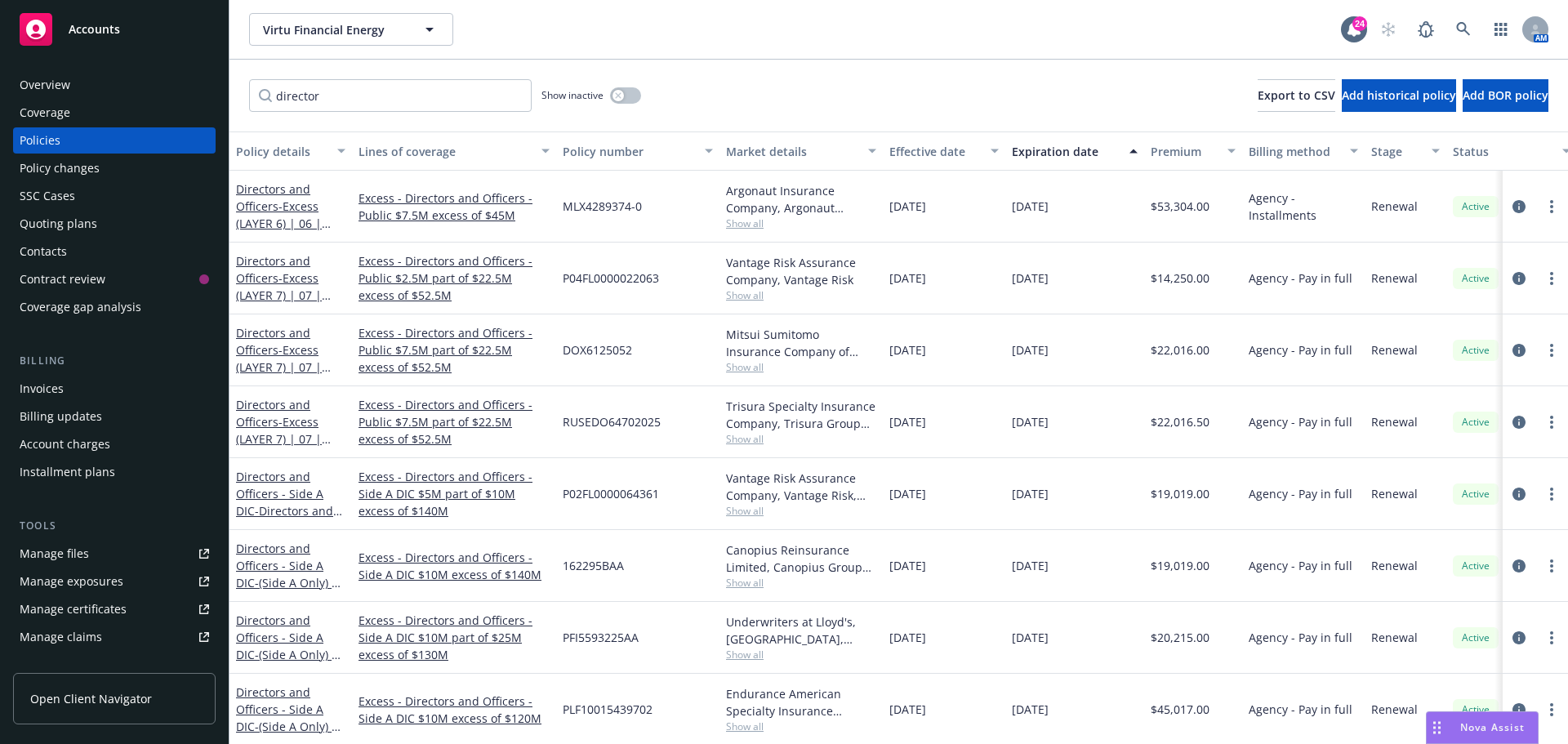
scroll to position [82, 0]
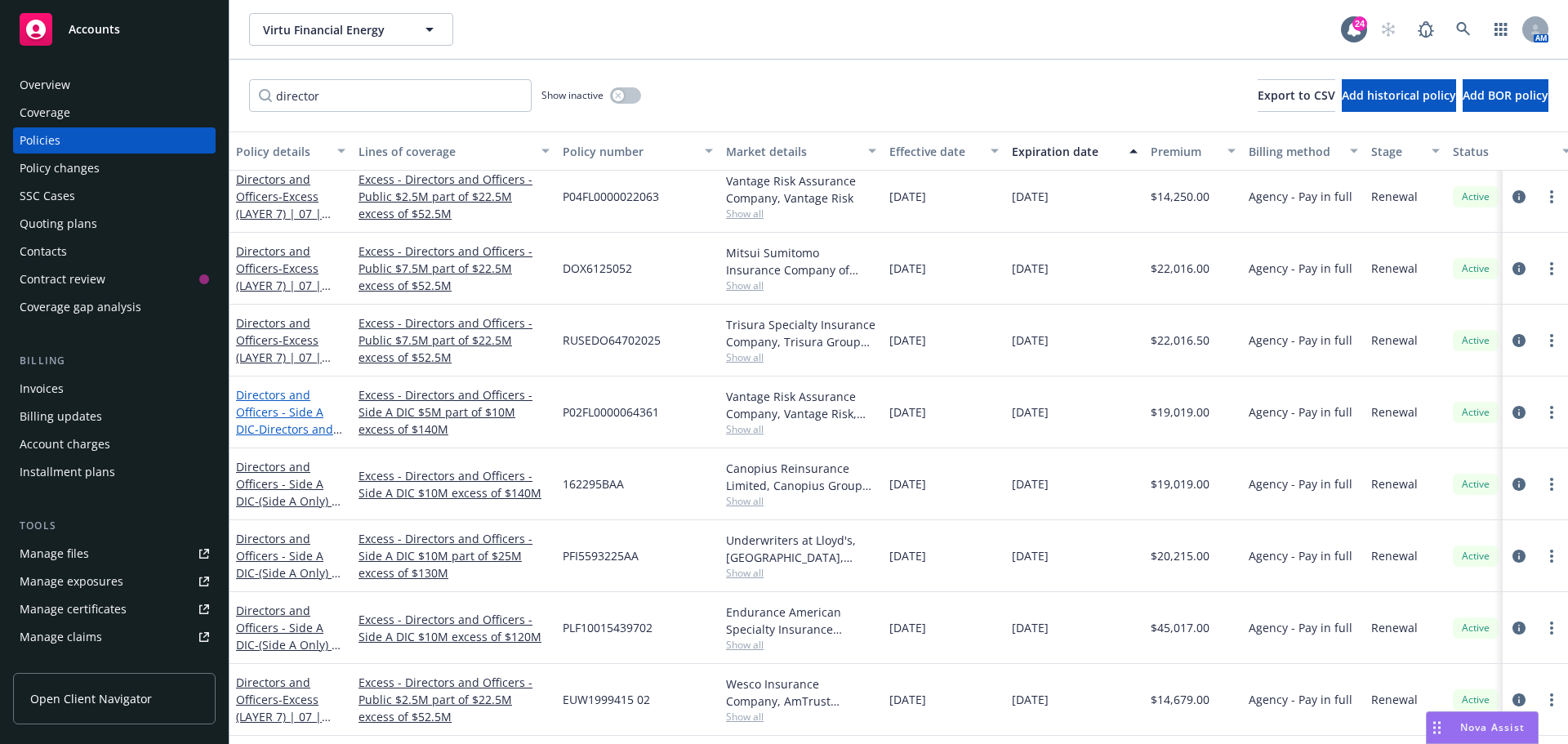
click at [308, 414] on link "Directors and Officers - Side A DIC - Directors and Officers - (Side A Only) | …" at bounding box center [287, 438] width 104 height 101
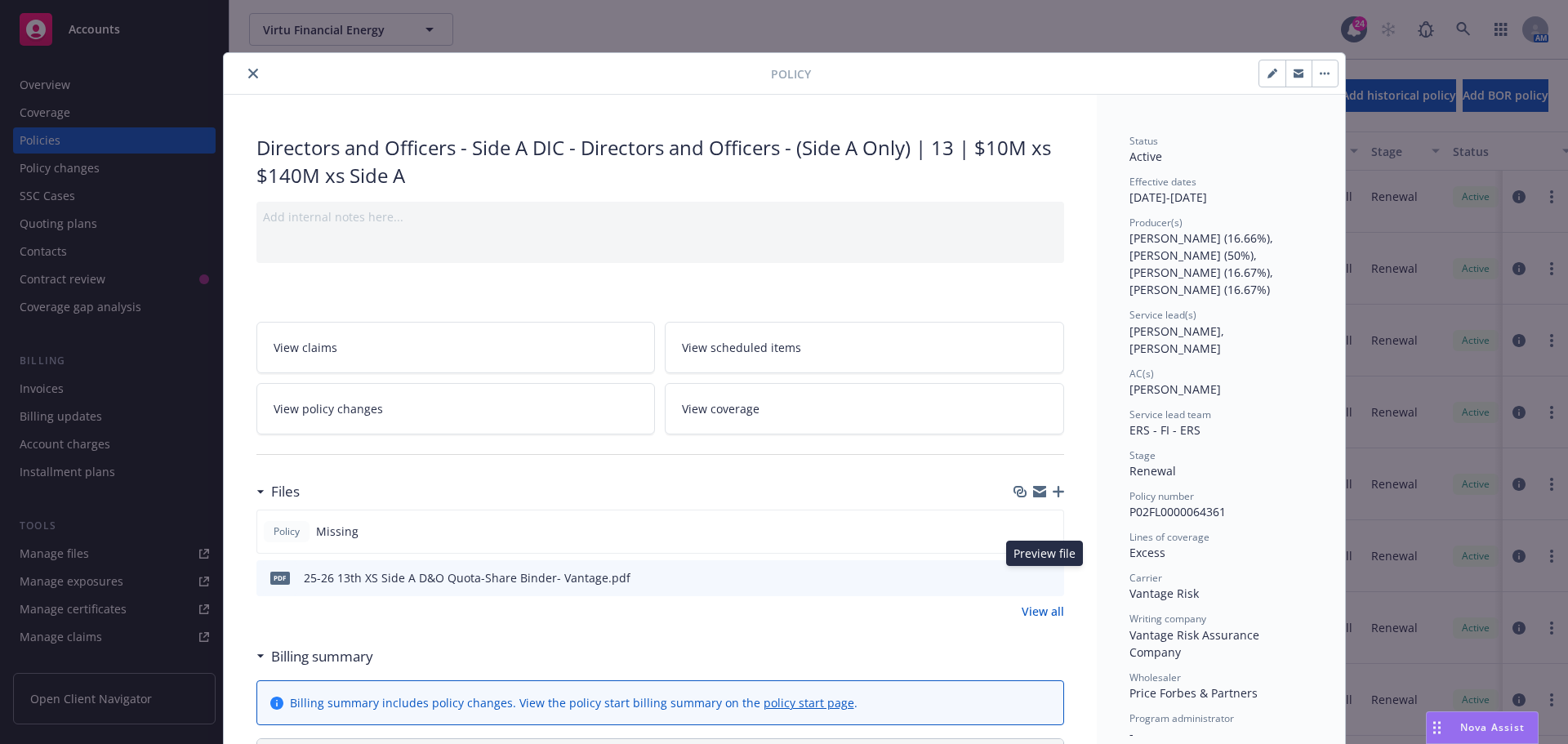
click at [1043, 583] on button at bounding box center [1050, 578] width 15 height 17
click at [1042, 579] on icon "preview file" at bounding box center [1048, 576] width 15 height 11
click at [249, 76] on icon "close" at bounding box center [253, 73] width 9 height 9
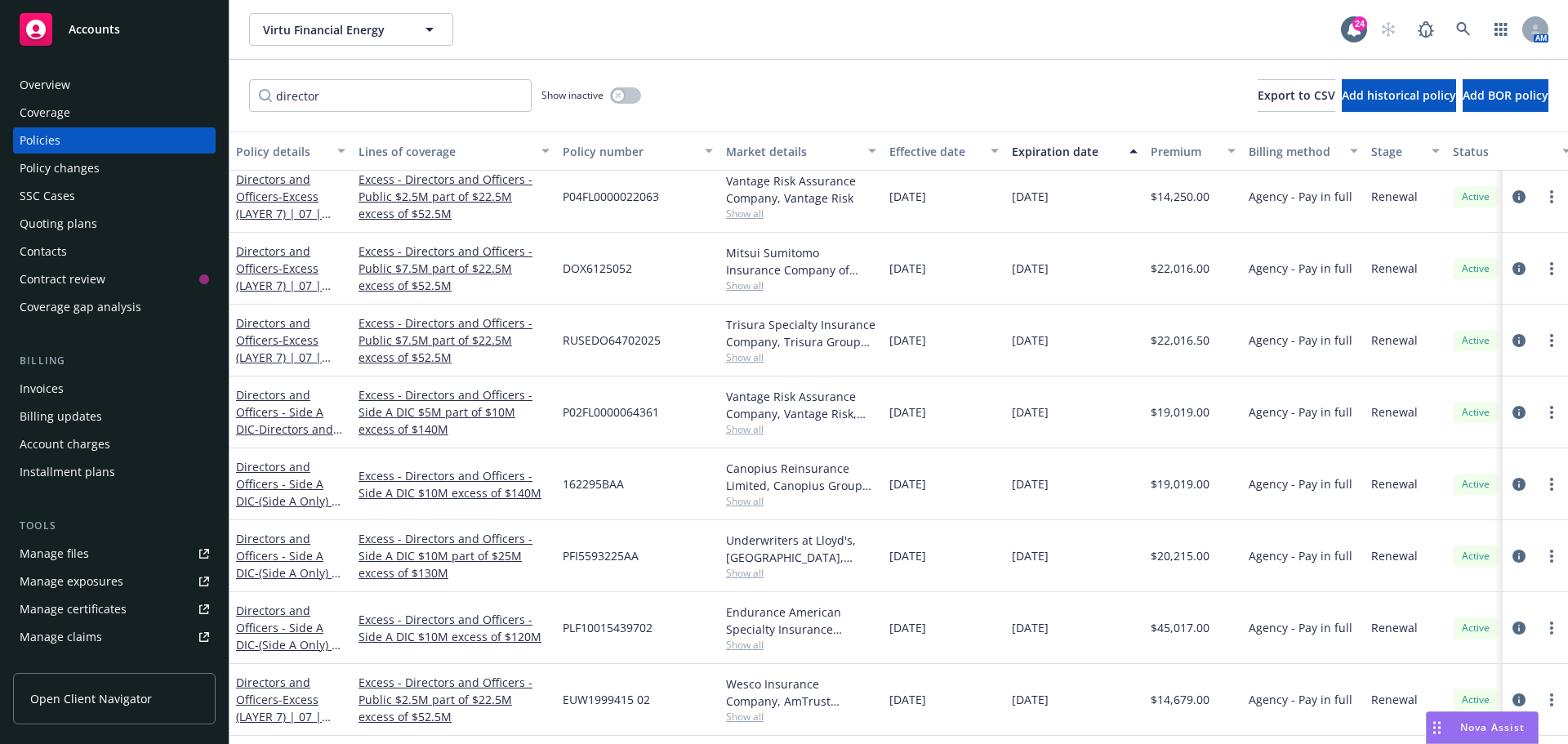
click at [737, 430] on span "Show all" at bounding box center [801, 429] width 151 height 14
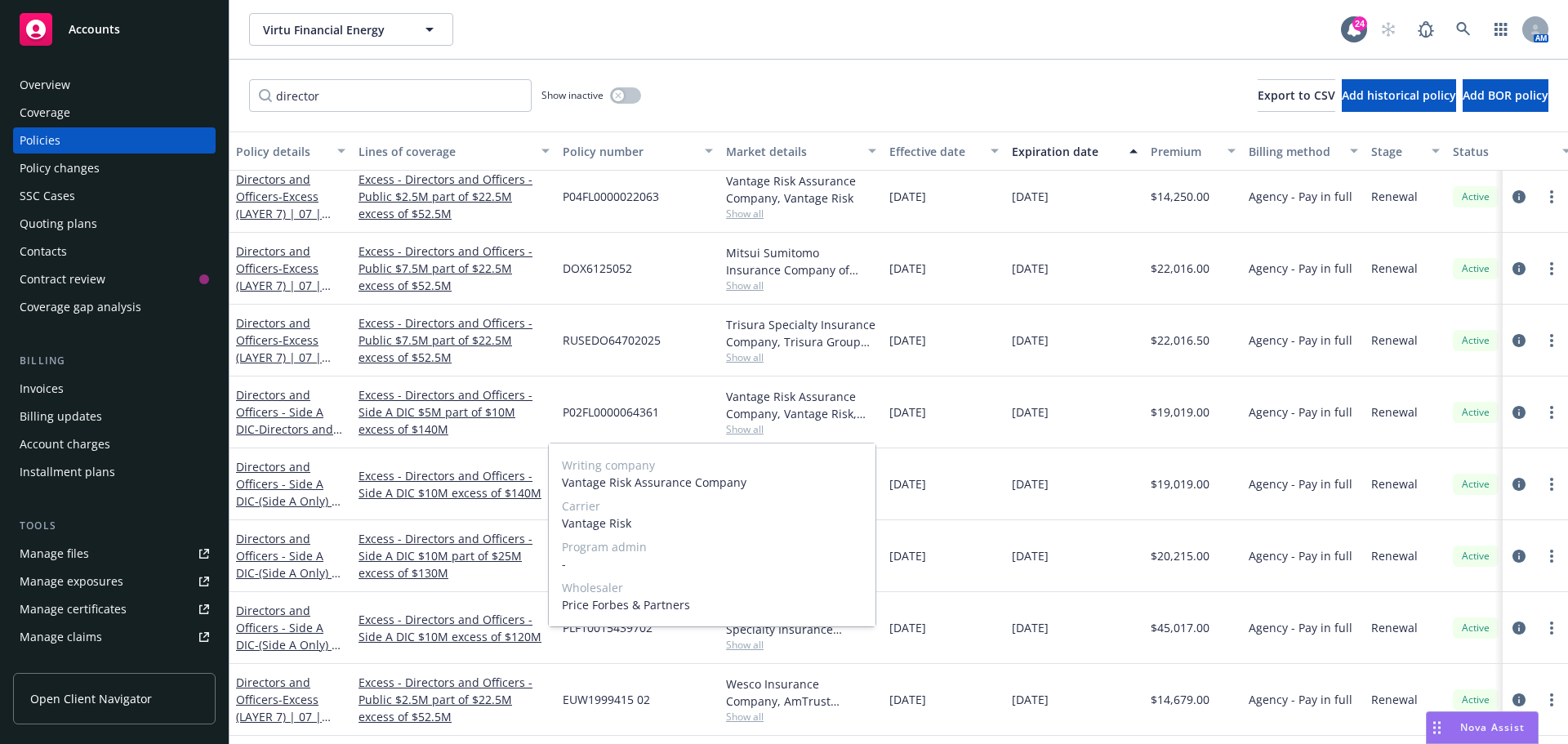
click at [737, 430] on span "Show all" at bounding box center [801, 429] width 151 height 14
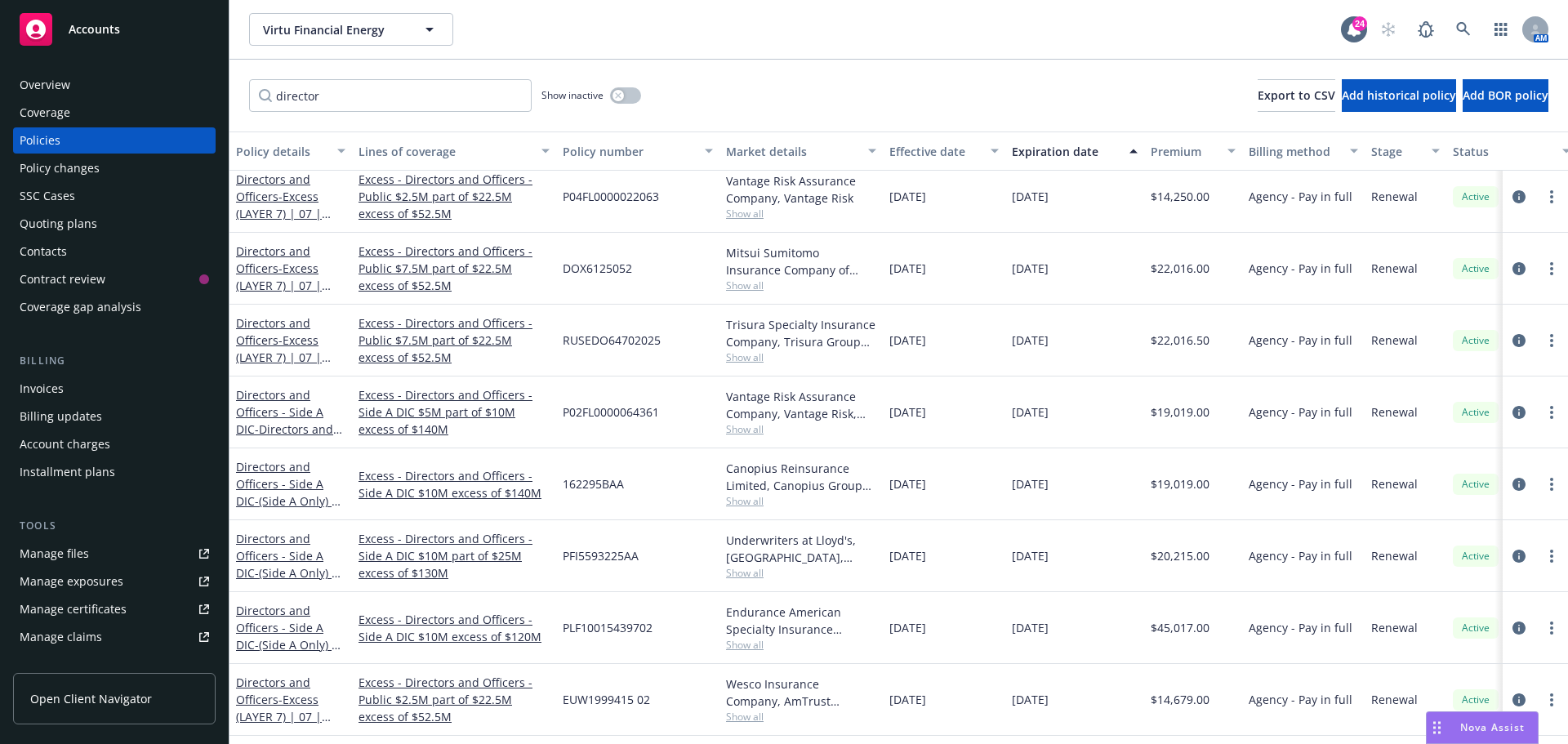
click at [753, 644] on span "Show all" at bounding box center [801, 645] width 151 height 14
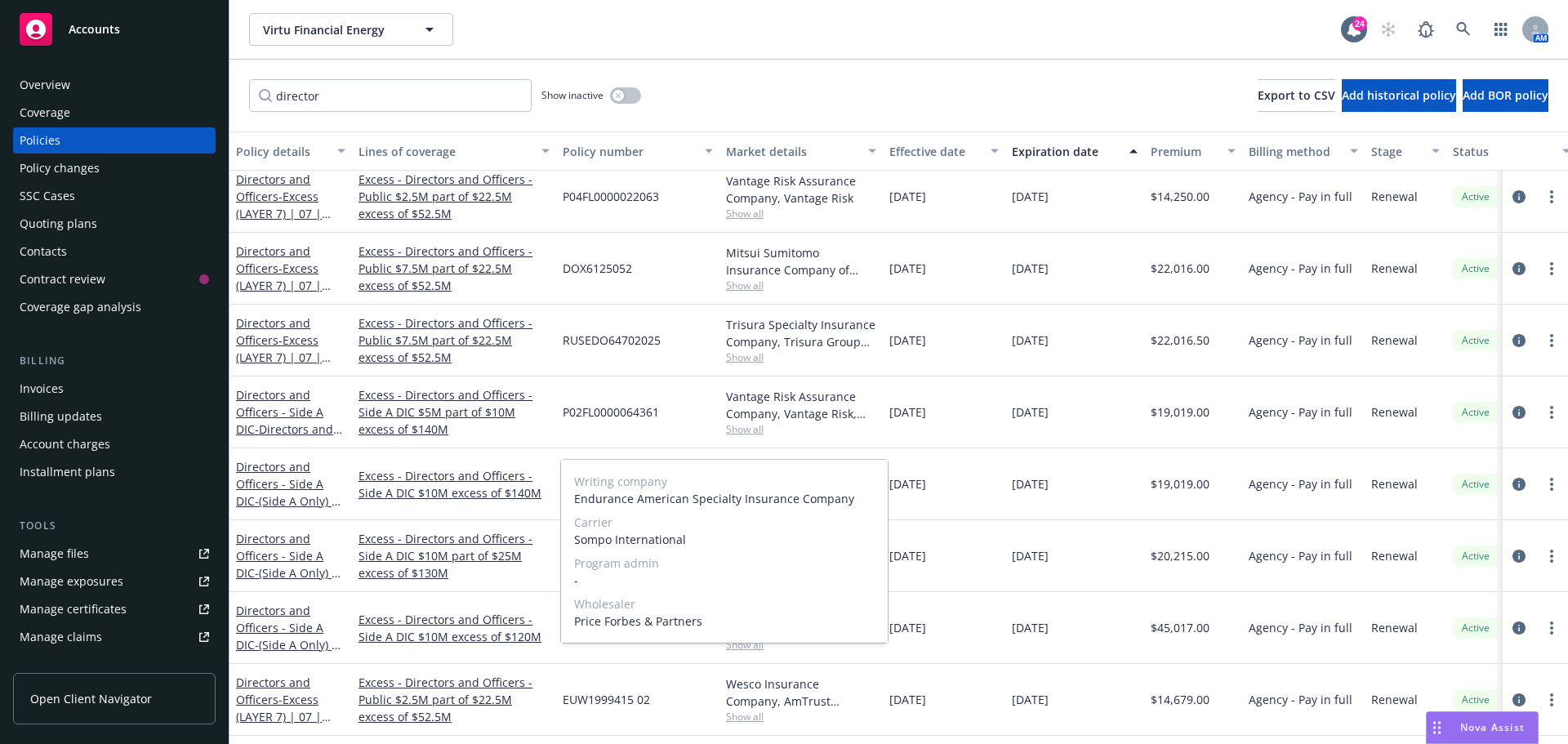
click at [753, 644] on span "Show all" at bounding box center [801, 645] width 151 height 14
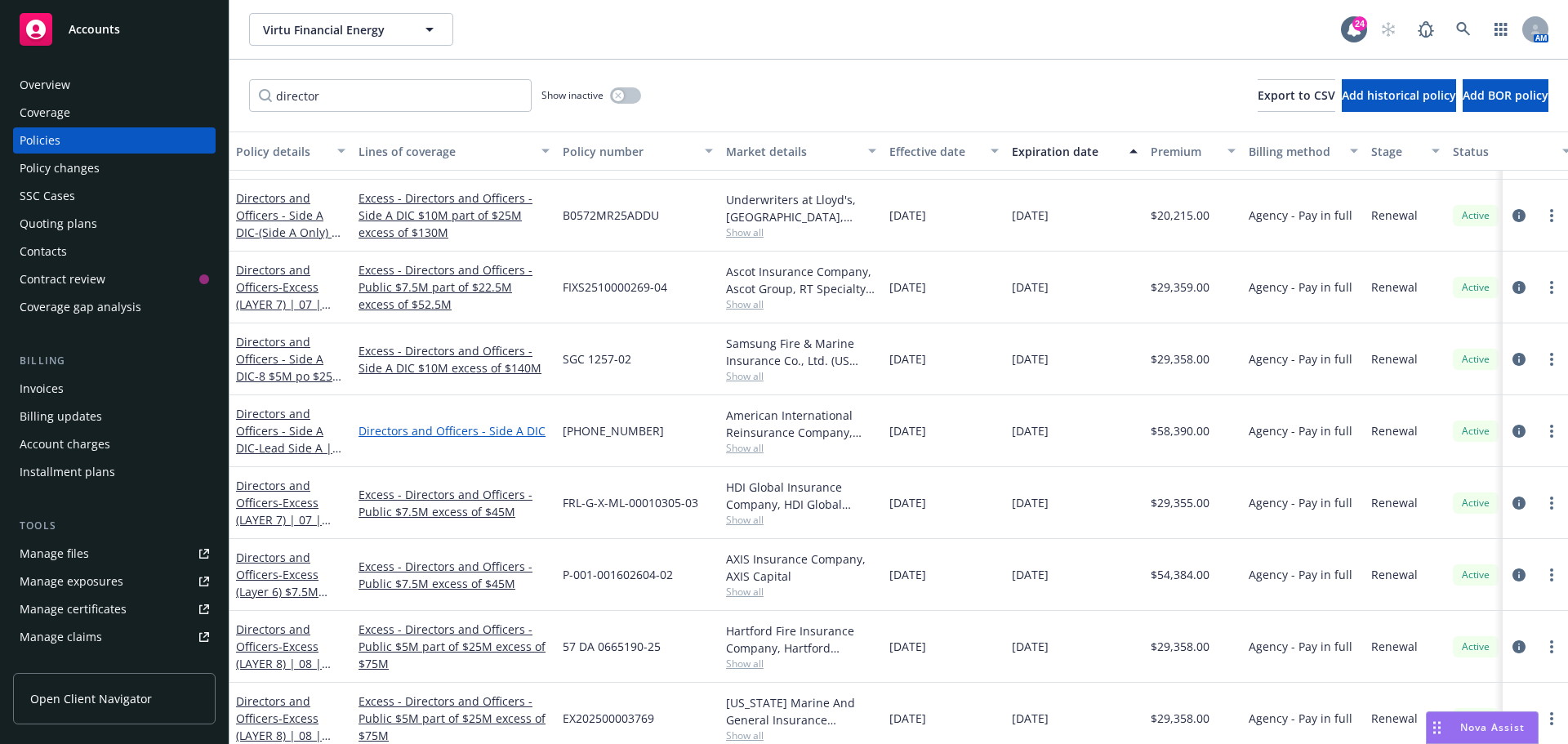
scroll to position [706, 0]
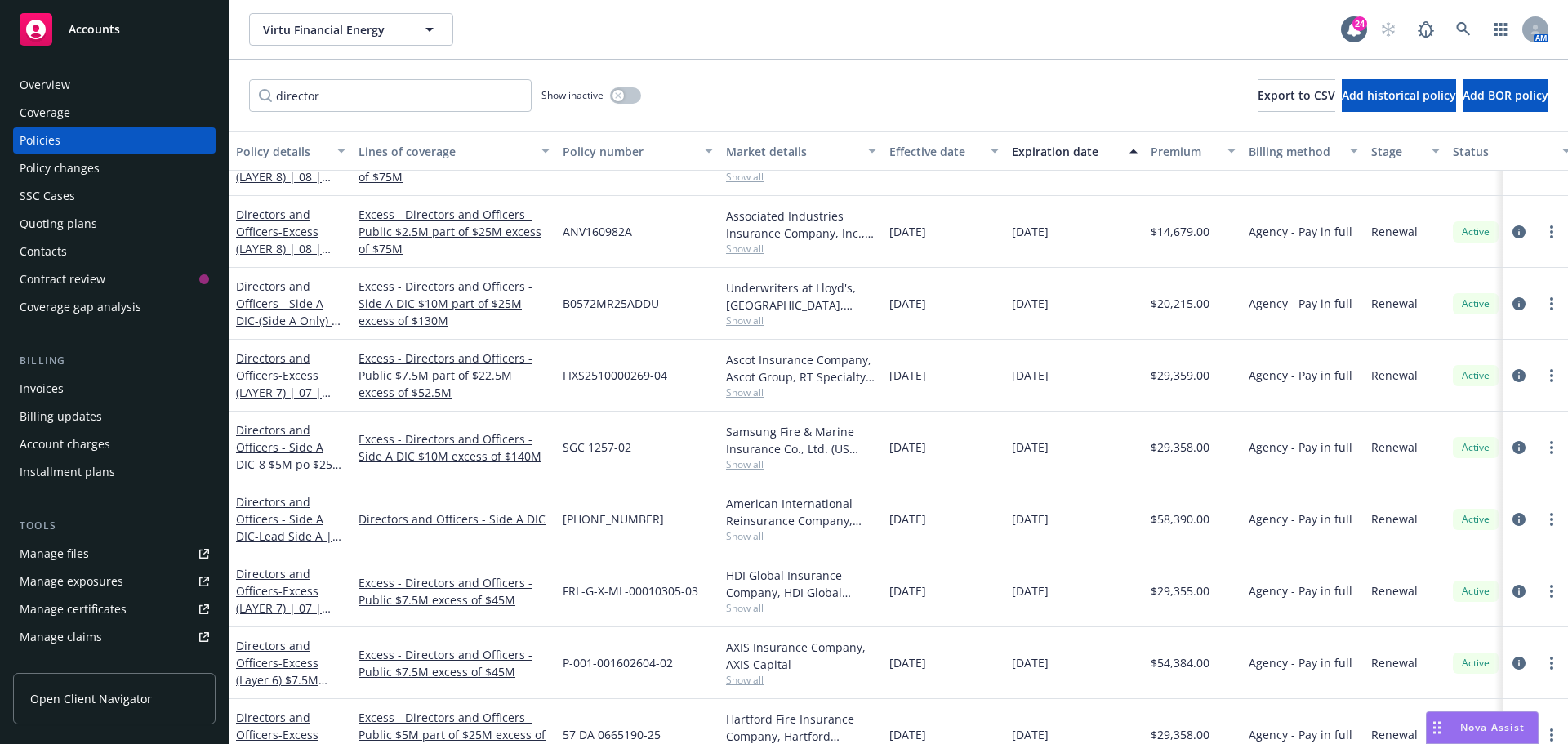
click at [759, 322] on span "Show all" at bounding box center [801, 321] width 151 height 14
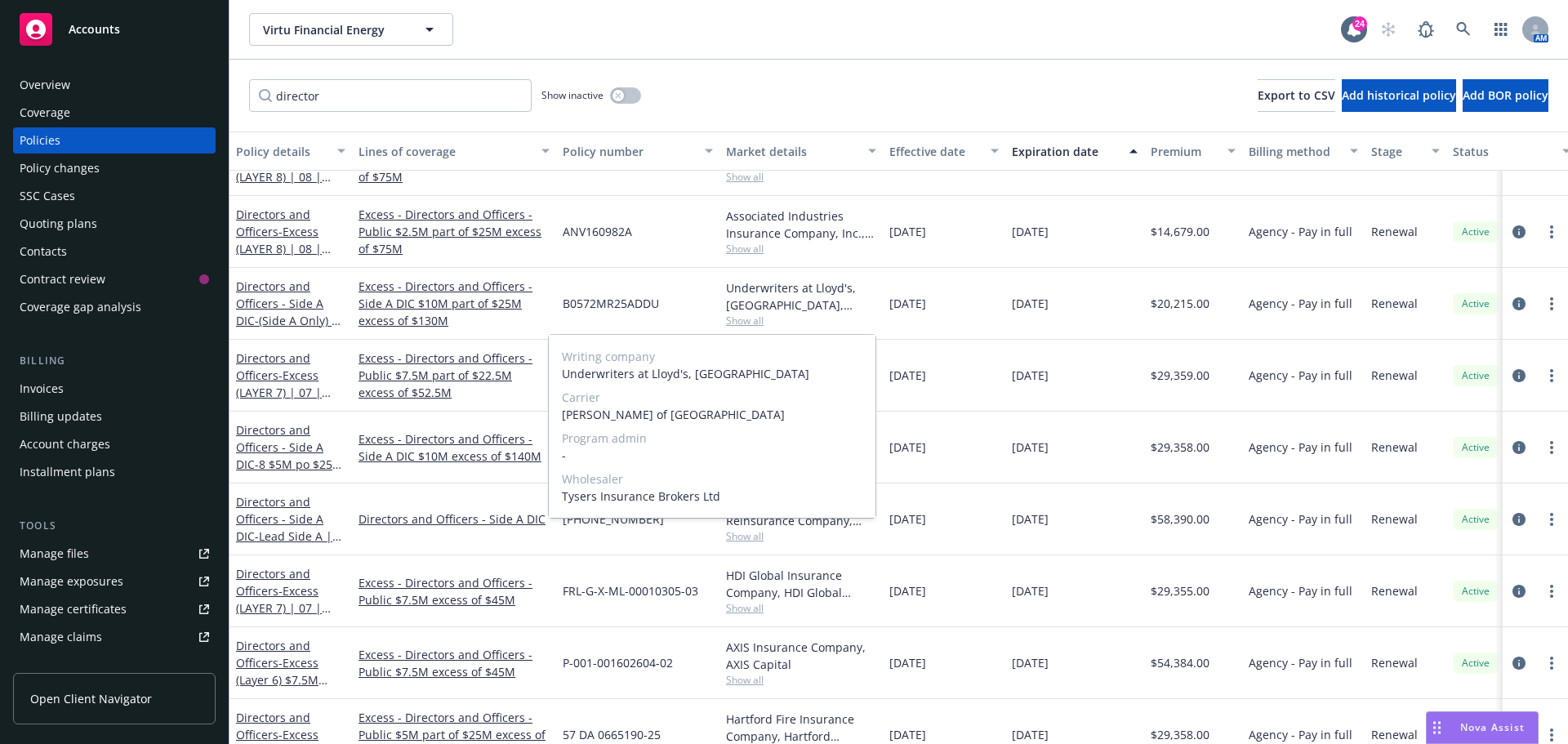
click at [759, 322] on span "Show all" at bounding box center [801, 321] width 151 height 14
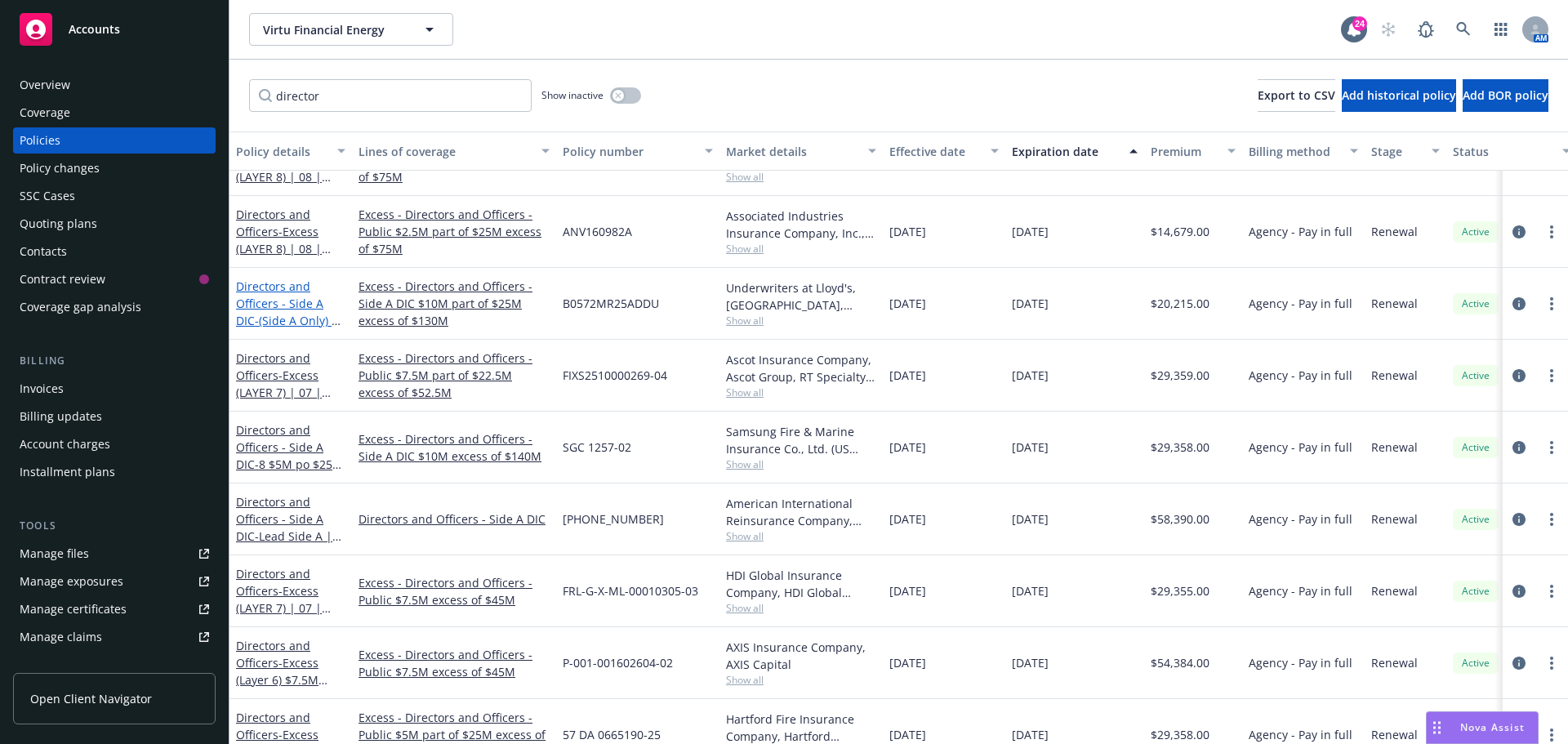
click at [281, 300] on link "Directors and Officers - Side A DIC - (Side A Only) | 12 | $10M xs $130M xs Sid…" at bounding box center [286, 321] width 102 height 84
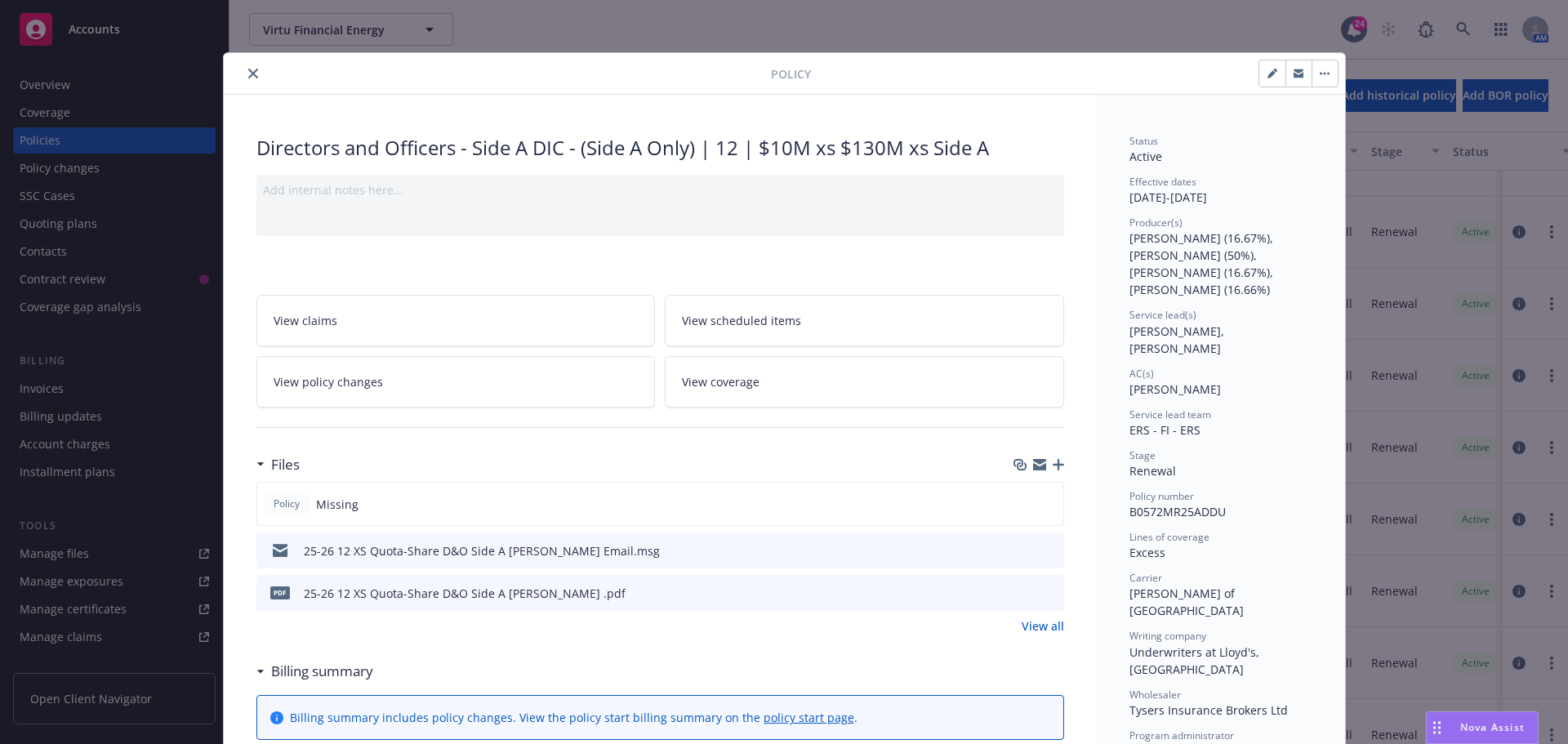
click at [1042, 550] on icon "preview file" at bounding box center [1048, 549] width 15 height 11
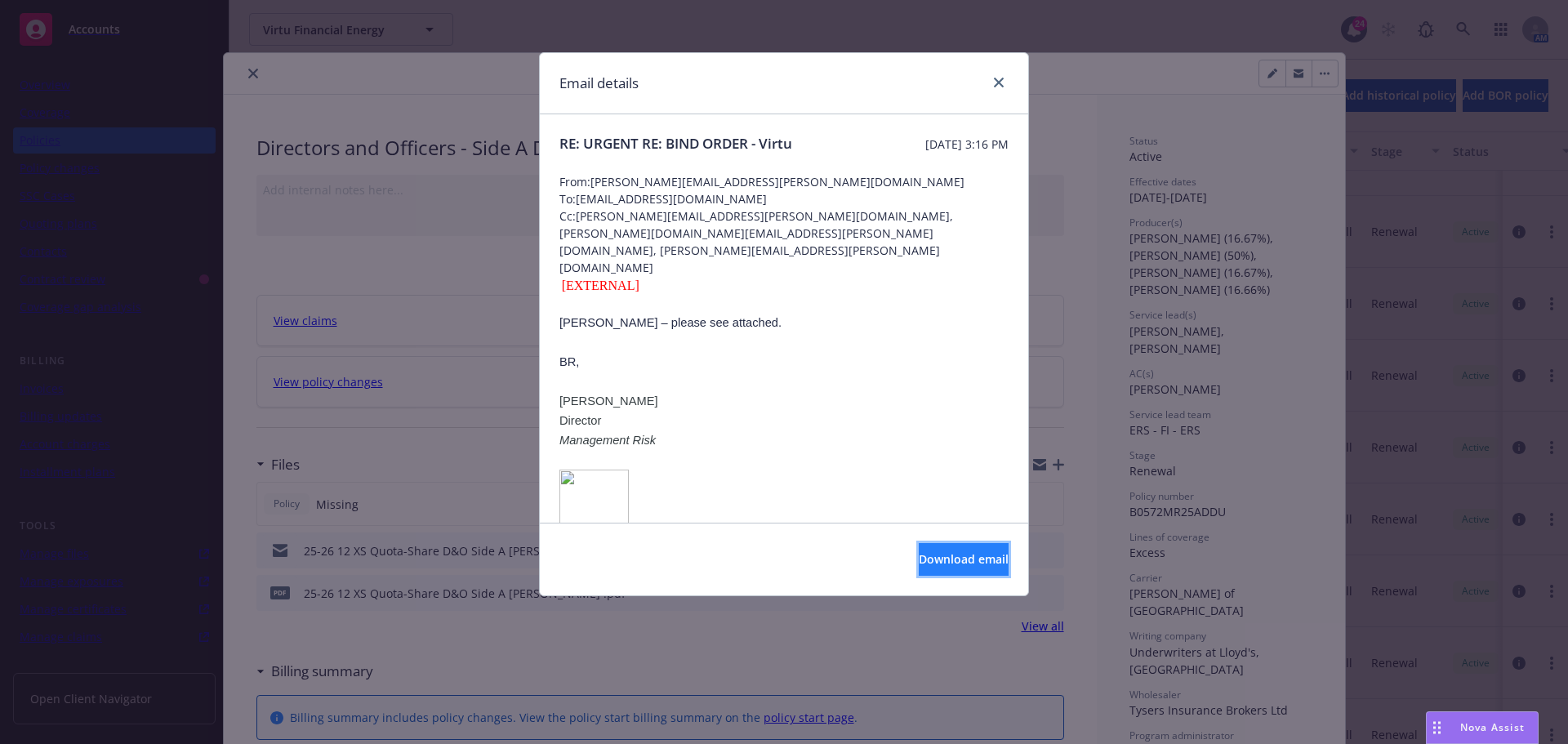
click at [921, 550] on button "Download email" at bounding box center [963, 560] width 89 height 33
click at [992, 82] on link "close" at bounding box center [999, 83] width 20 height 20
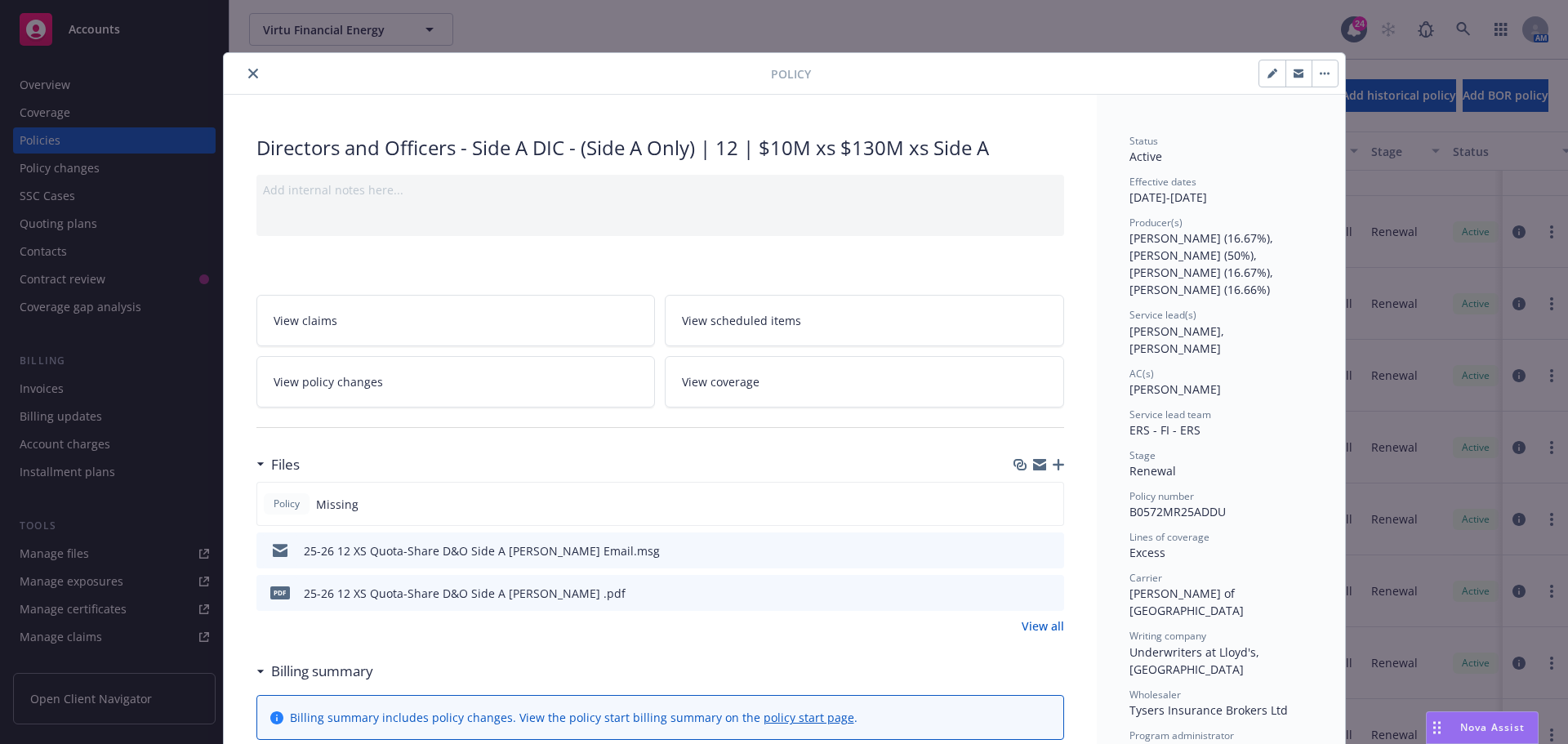
click at [249, 71] on icon "close" at bounding box center [253, 73] width 9 height 9
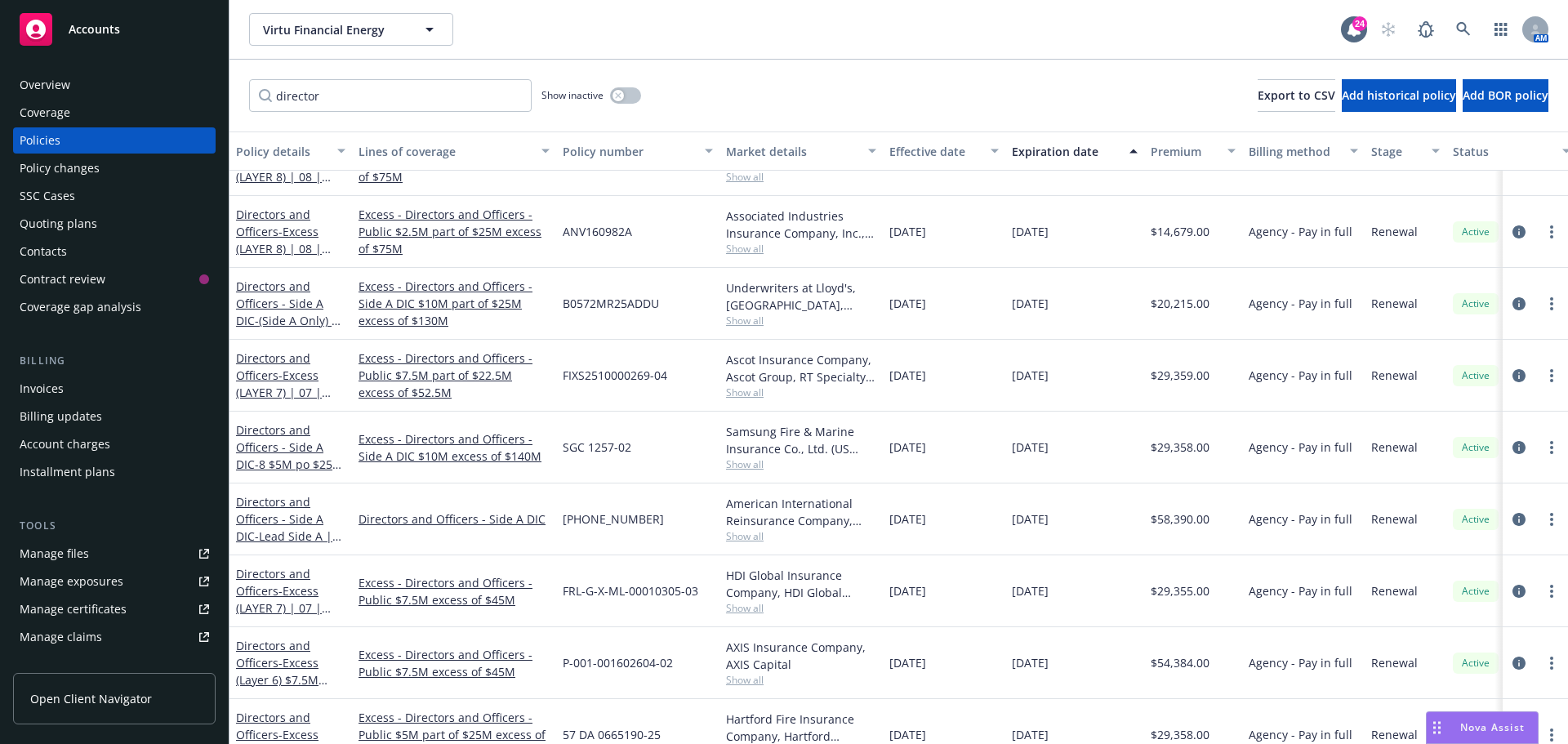
click at [632, 22] on div "Virtu Financial Energy Virtu Financial Energy" at bounding box center [796, 29] width 1092 height 33
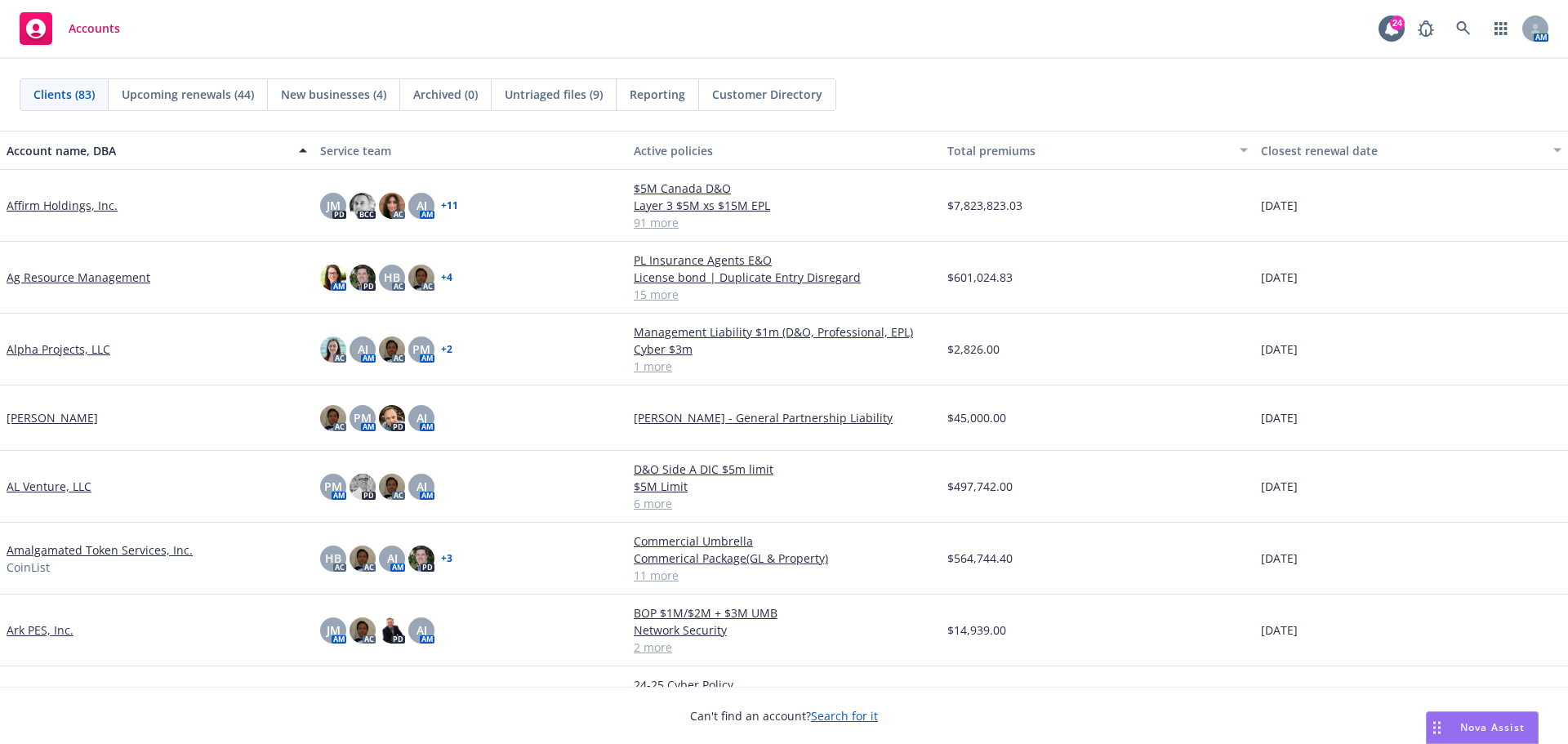
click at [623, 41] on div "Accounts 24 AM" at bounding box center [784, 29] width 1568 height 58
click at [1465, 20] on link at bounding box center [1464, 28] width 33 height 33
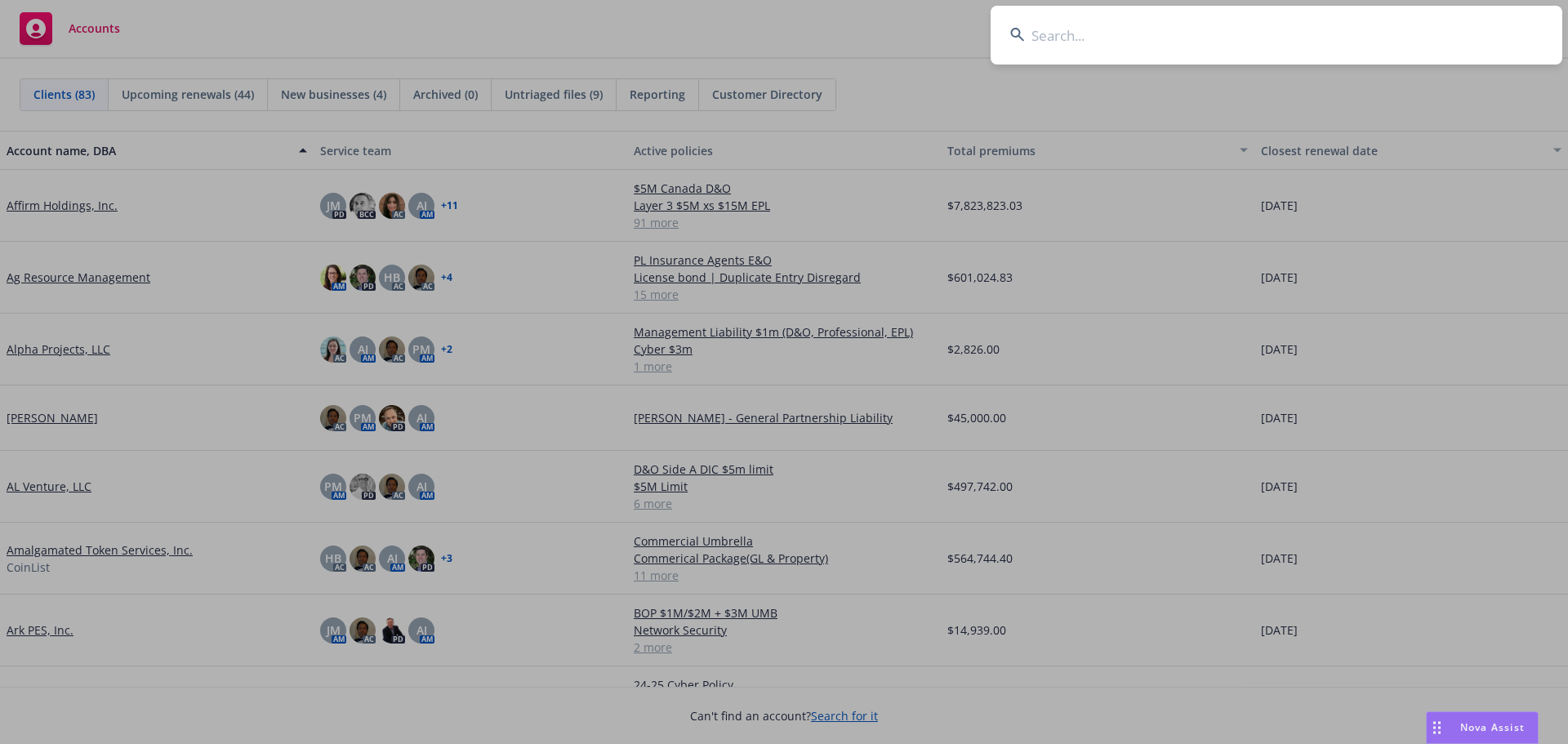
click at [1101, 41] on input at bounding box center [1276, 35] width 572 height 58
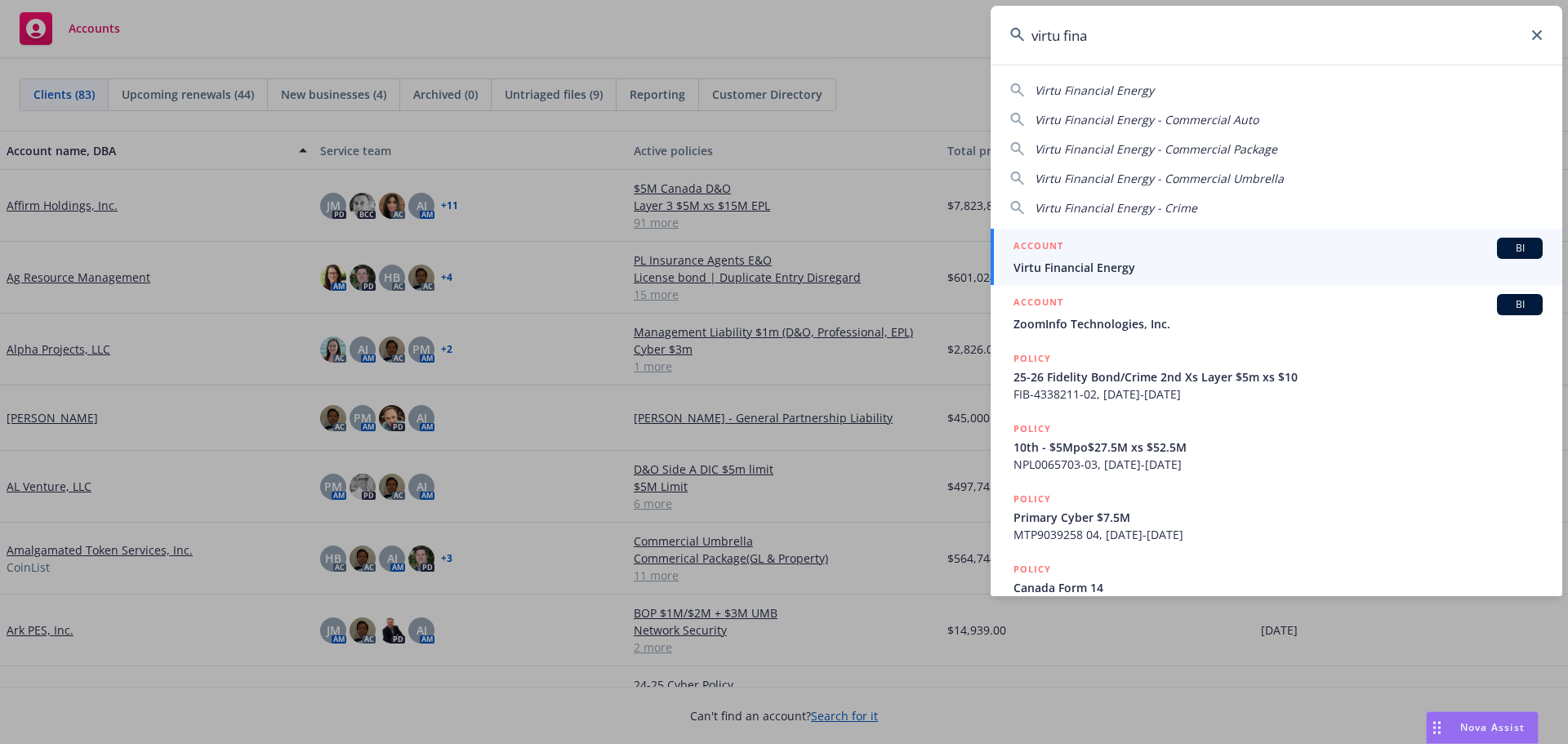
click at [1125, 96] on span "Virtu Financial Energy" at bounding box center [1094, 90] width 120 height 15
type input "Virtu Financial Energy"
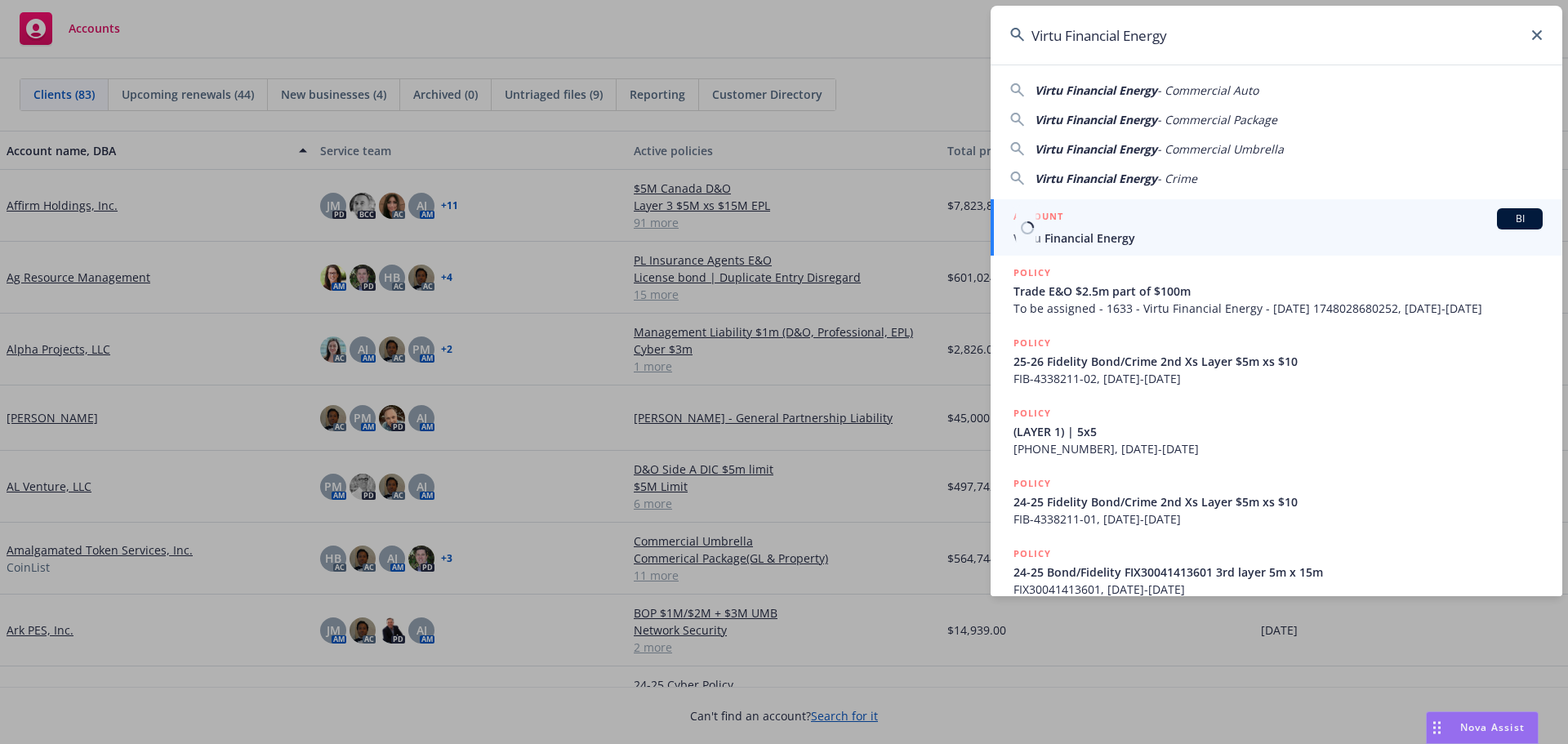
click at [1513, 219] on span "BI" at bounding box center [1520, 218] width 33 height 15
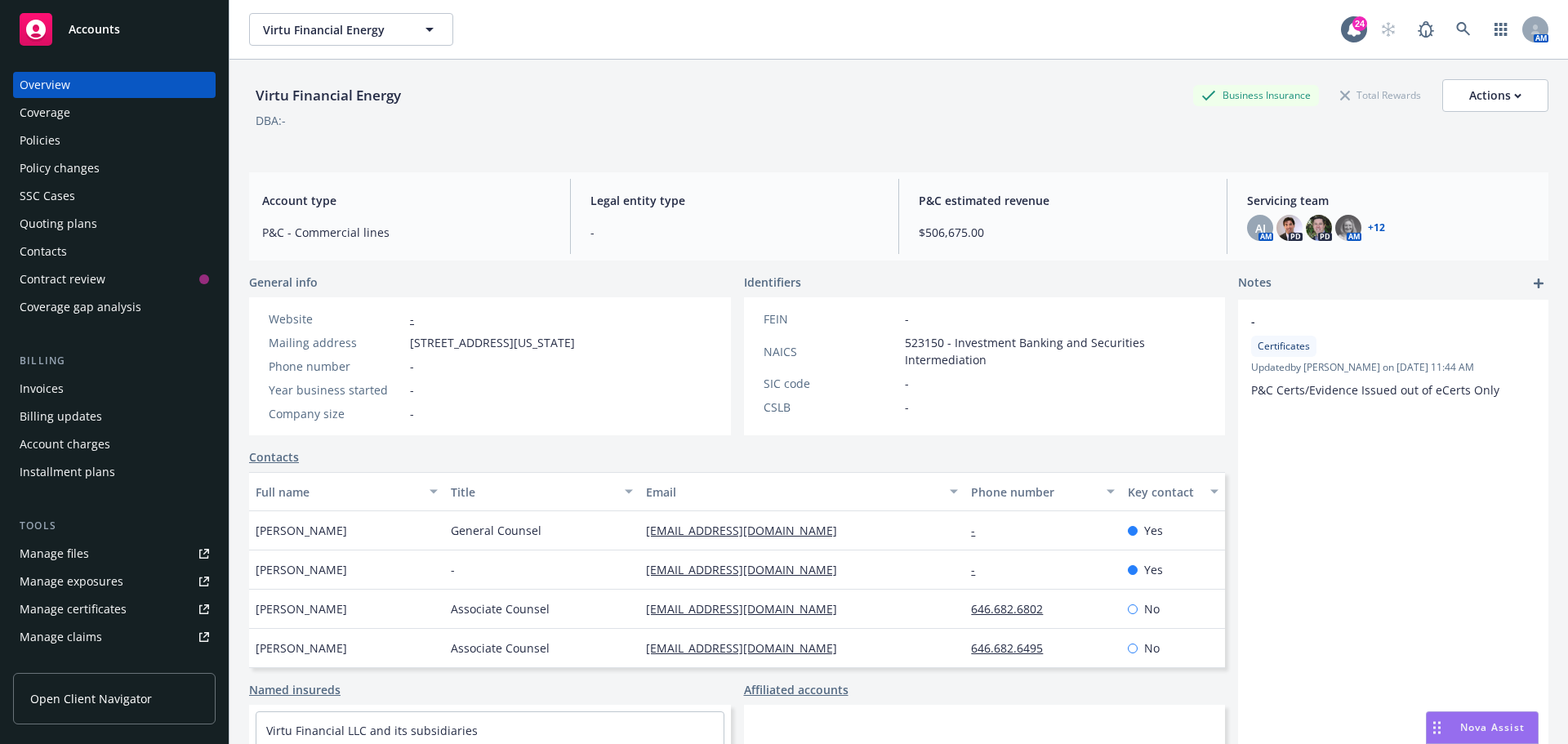
click at [703, 97] on div "Virtu Financial Energy Business Insurance Total Rewards Actions" at bounding box center [899, 95] width 1300 height 33
click at [61, 200] on div "SSC Cases" at bounding box center [47, 196] width 56 height 26
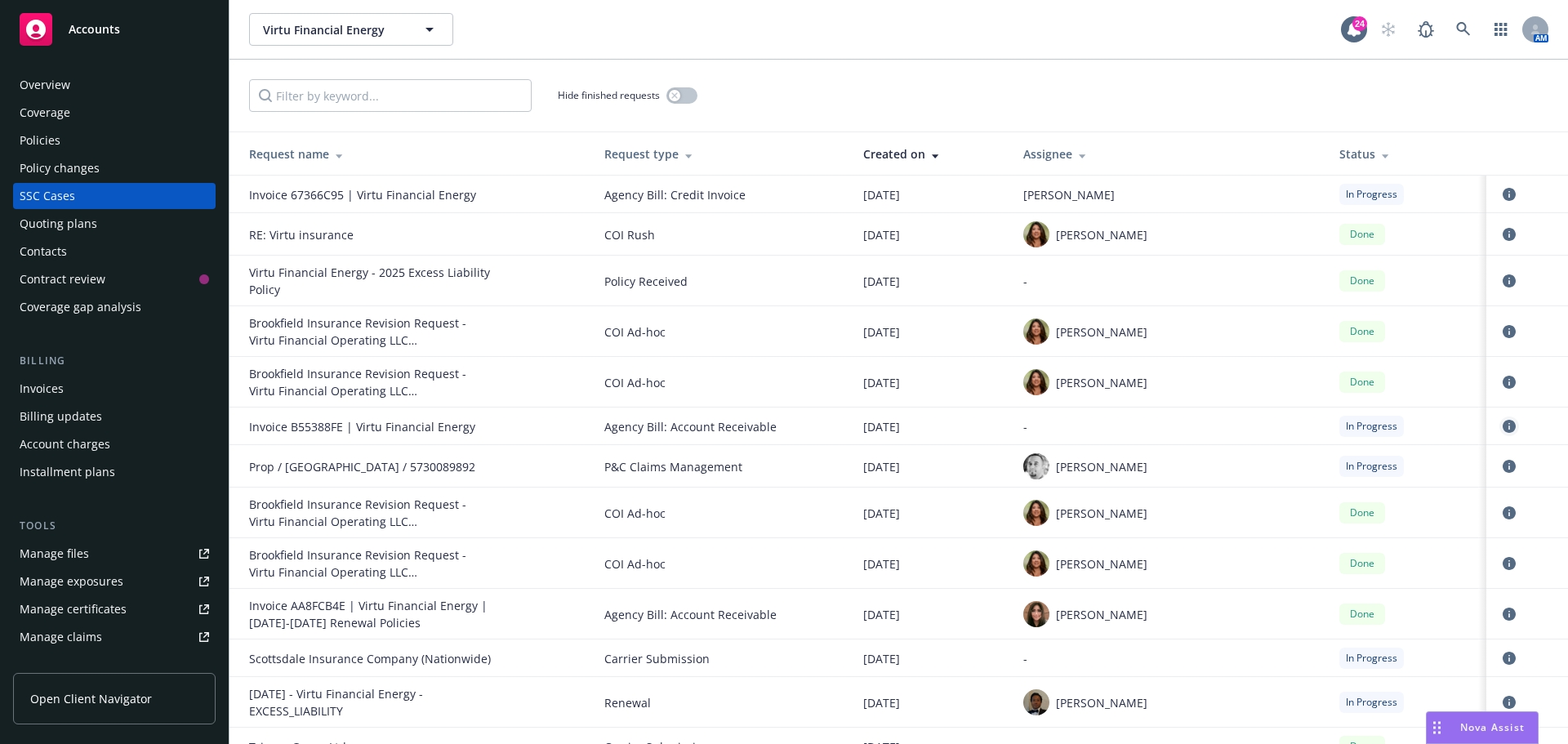
click at [1503, 427] on icon "circleInformation" at bounding box center [1509, 426] width 13 height 13
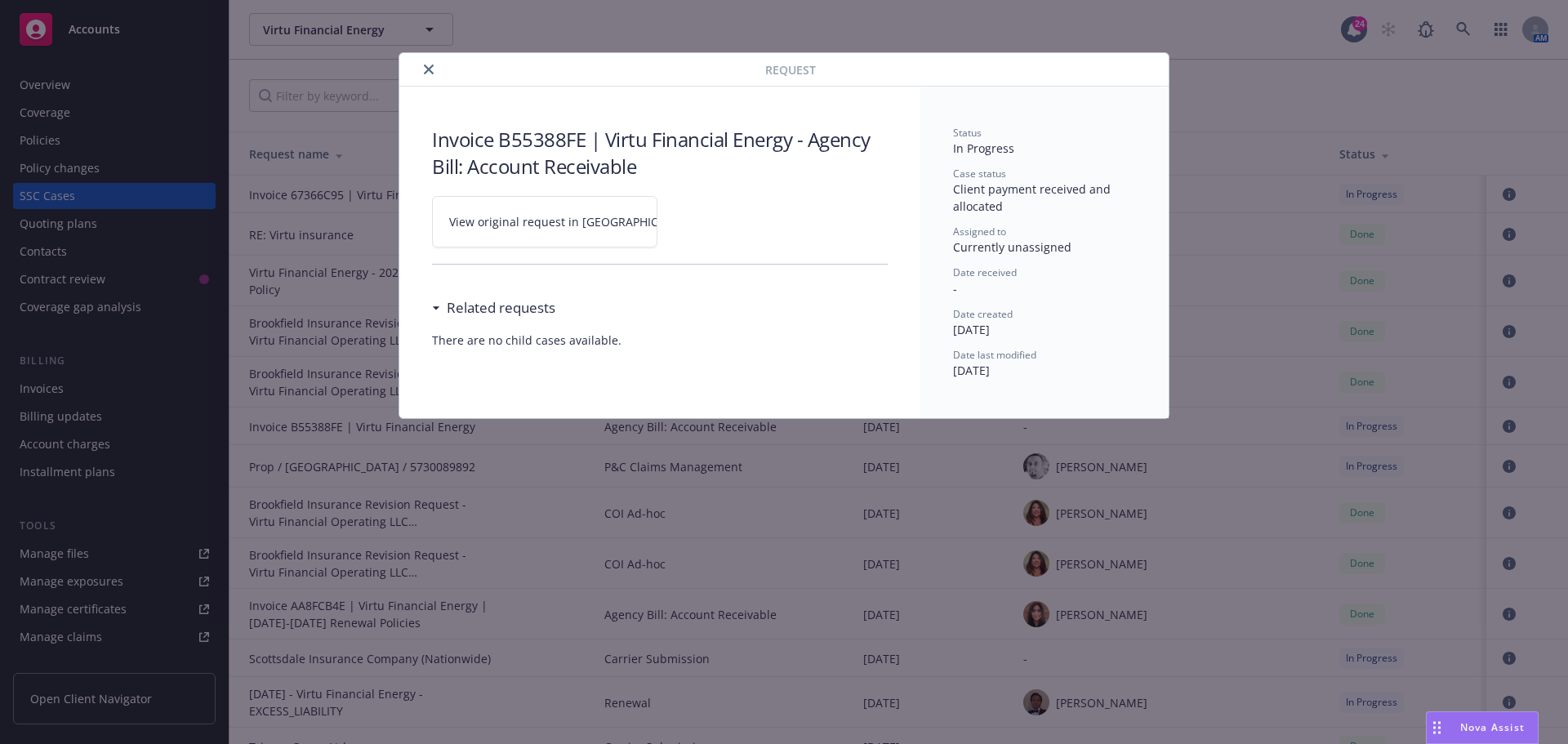
click at [625, 223] on link "View original request in SSC" at bounding box center [544, 222] width 225 height 52
